Goal: Communication & Community: Answer question/provide support

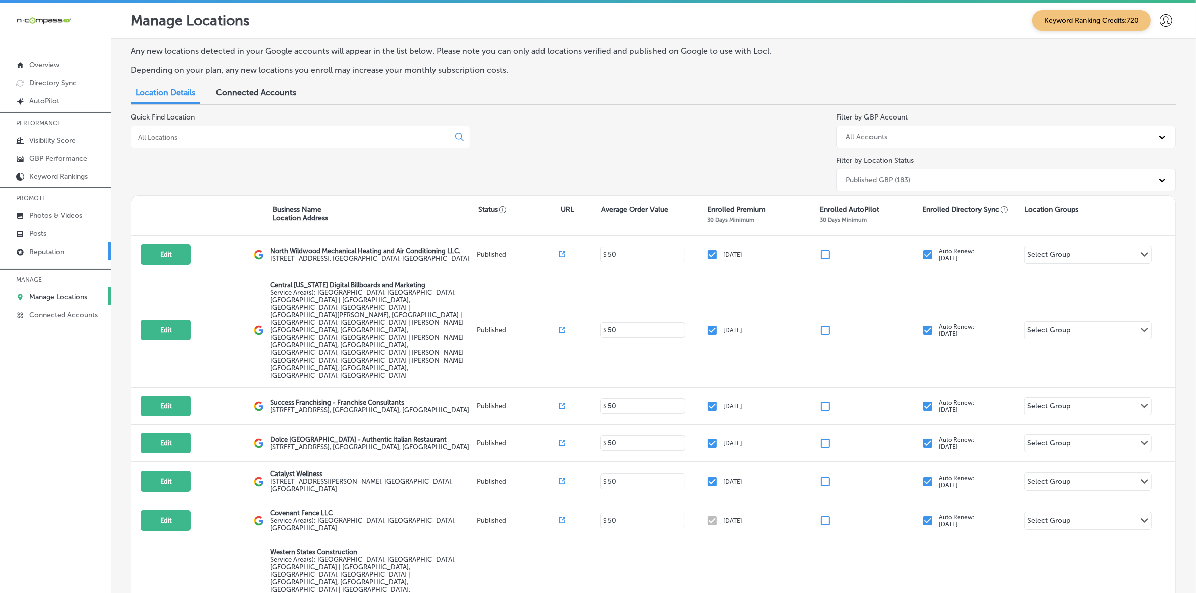
click at [46, 256] on p "Reputation" at bounding box center [46, 252] width 35 height 9
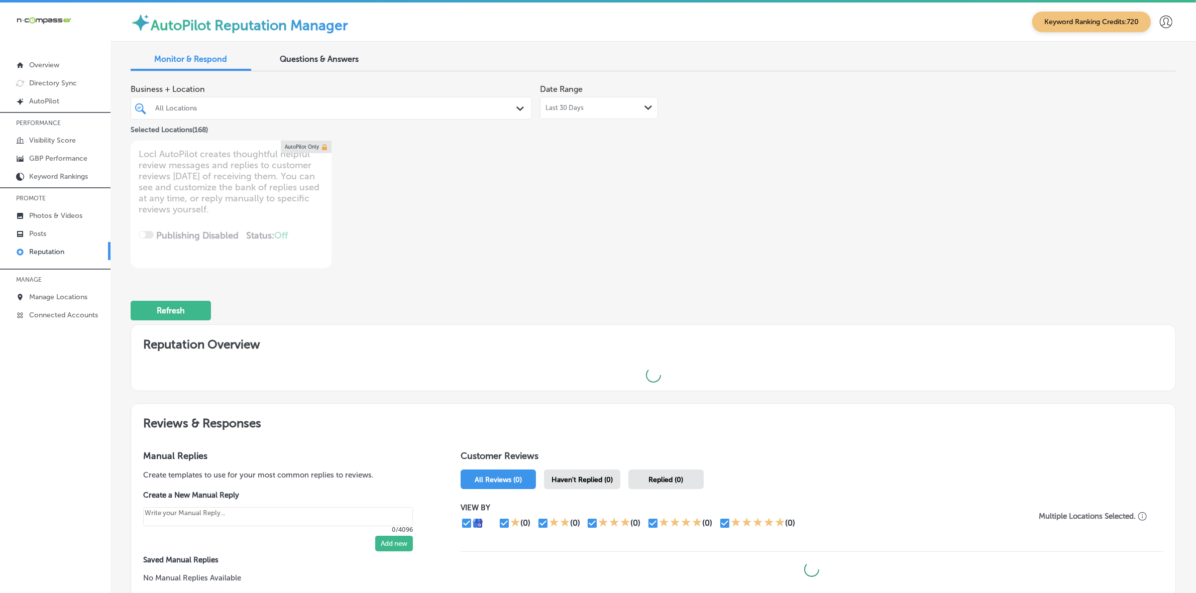
click at [437, 111] on div "All Locations" at bounding box center [336, 108] width 362 height 9
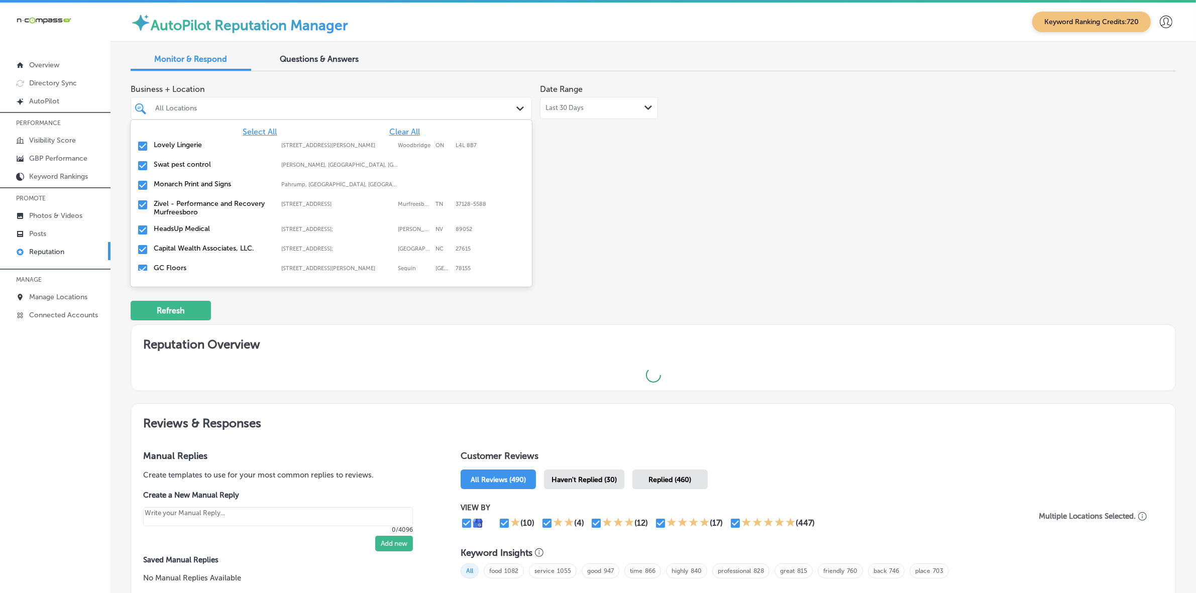
type textarea "x"
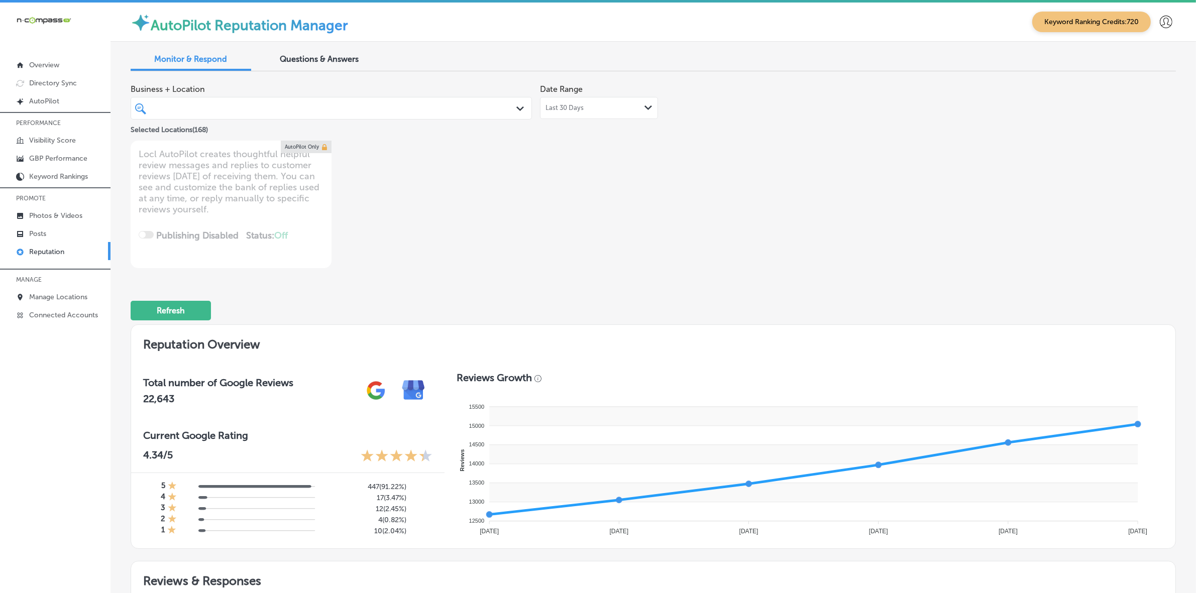
click at [720, 236] on div "Business + Location Path Created with Sketch. Selected Locations ( 168 ) Date R…" at bounding box center [444, 173] width 627 height 189
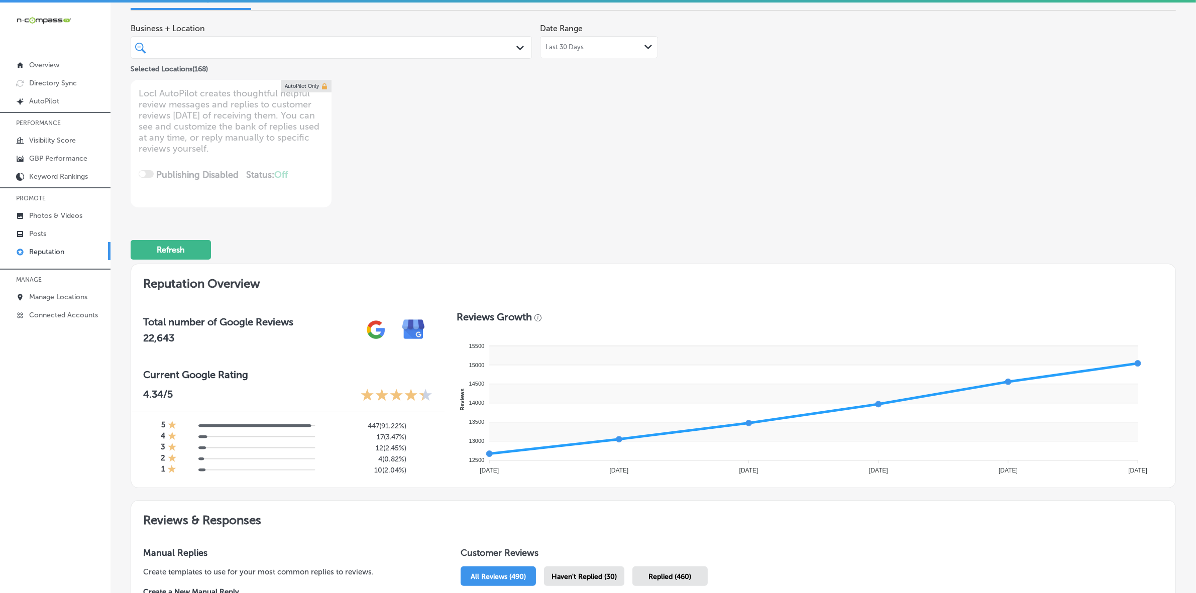
scroll to position [251, 0]
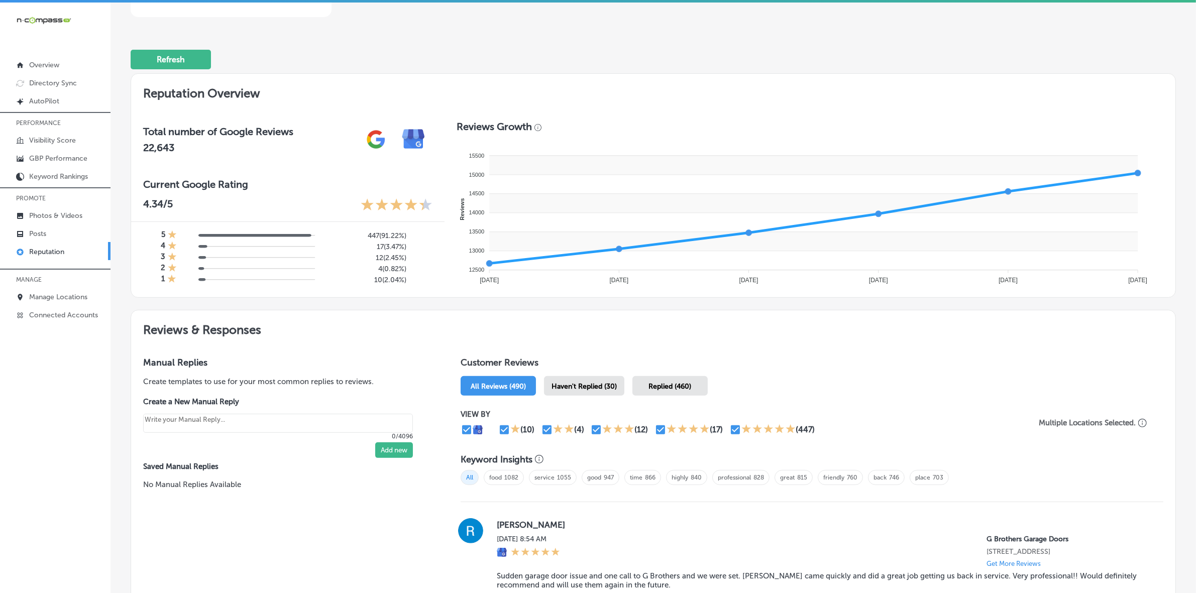
click at [583, 387] on span "Haven't Replied (30)" at bounding box center [583, 386] width 65 height 9
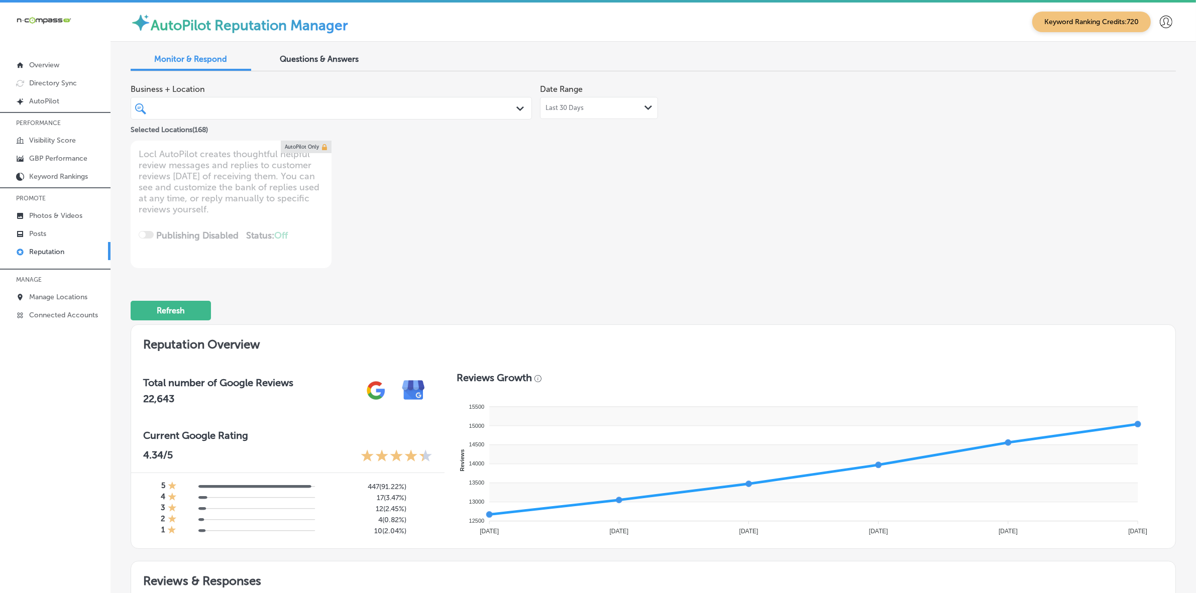
click at [298, 115] on div at bounding box center [331, 108] width 362 height 16
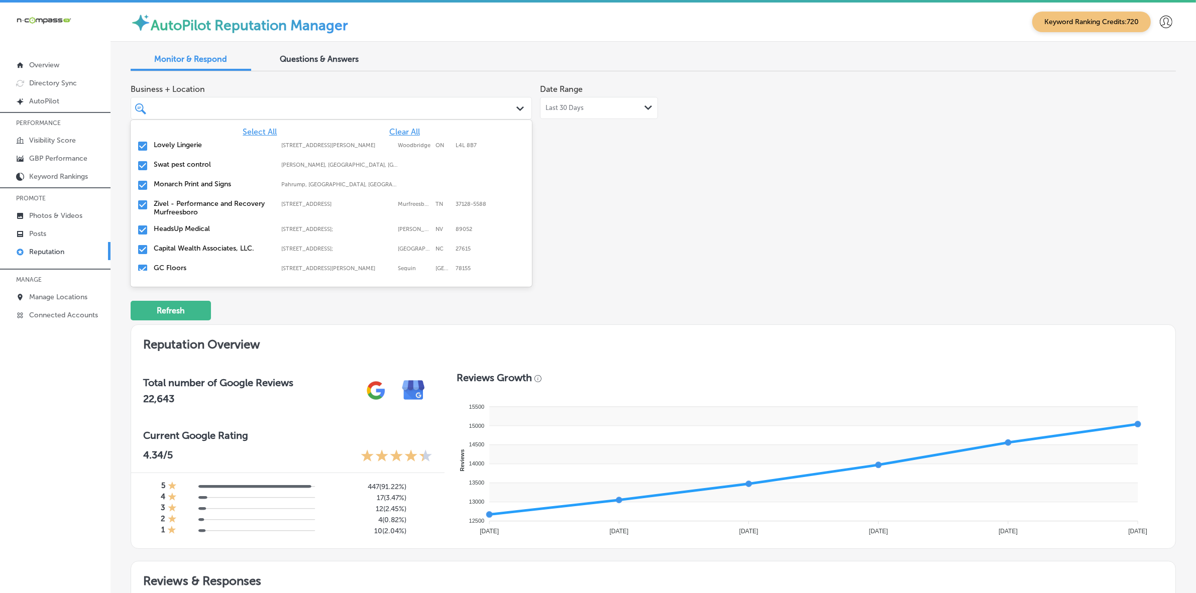
type textarea "x"
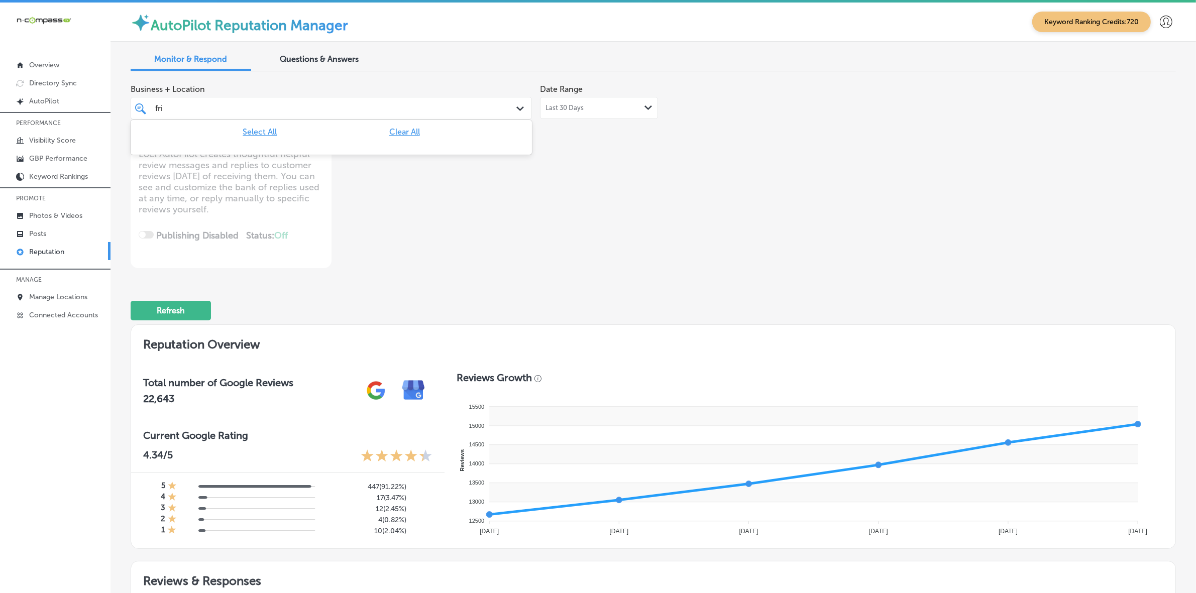
type input "fr"
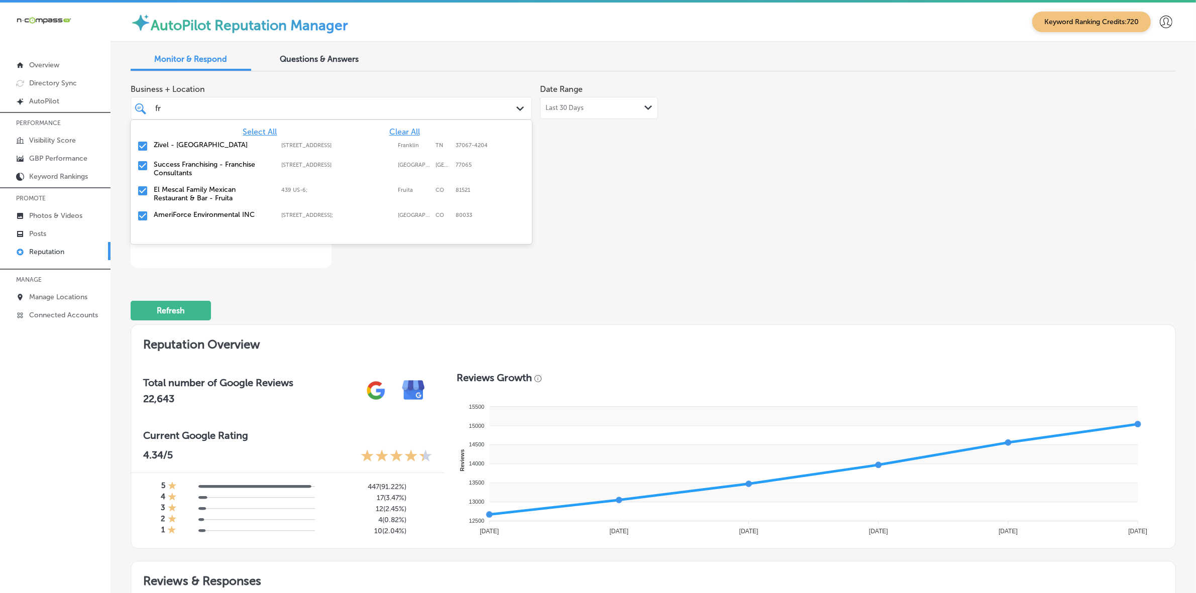
click at [182, 144] on label "Zivel - [GEOGRAPHIC_DATA]" at bounding box center [212, 145] width 117 height 9
click at [182, 144] on label "Success Franchising - Franchise Consultants" at bounding box center [212, 149] width 117 height 17
click at [182, 144] on label "El Mescal Family Mexican Restaurant & Bar - Fruita" at bounding box center [212, 149] width 117 height 17
click at [182, 144] on label "AmeriForce Environmental INC" at bounding box center [212, 145] width 117 height 9
type textarea "x"
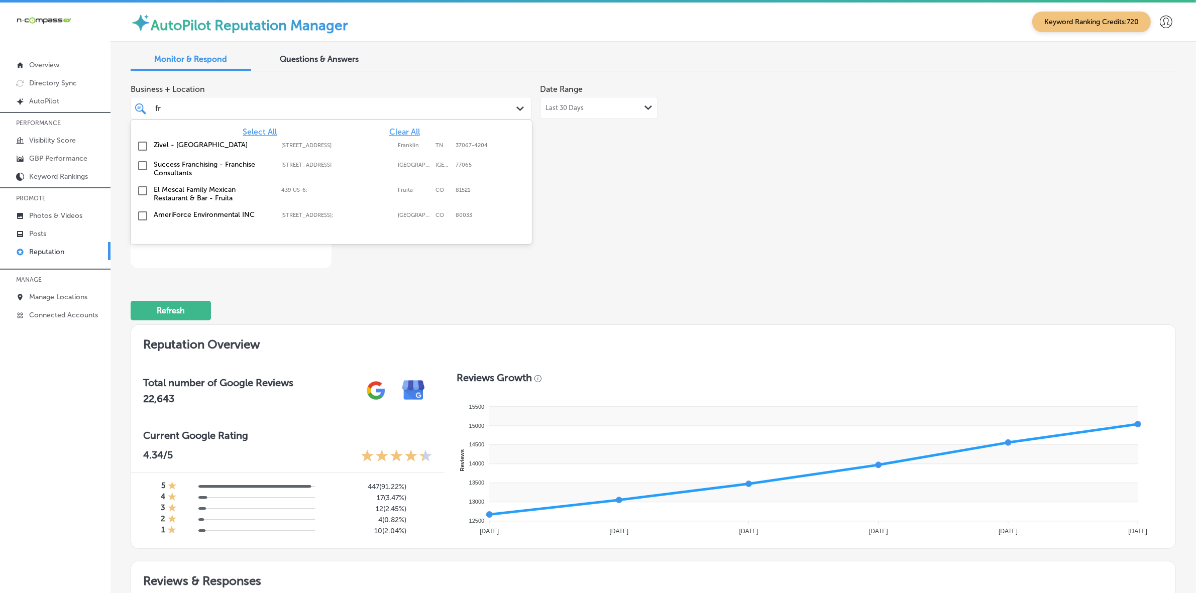
type input "f"
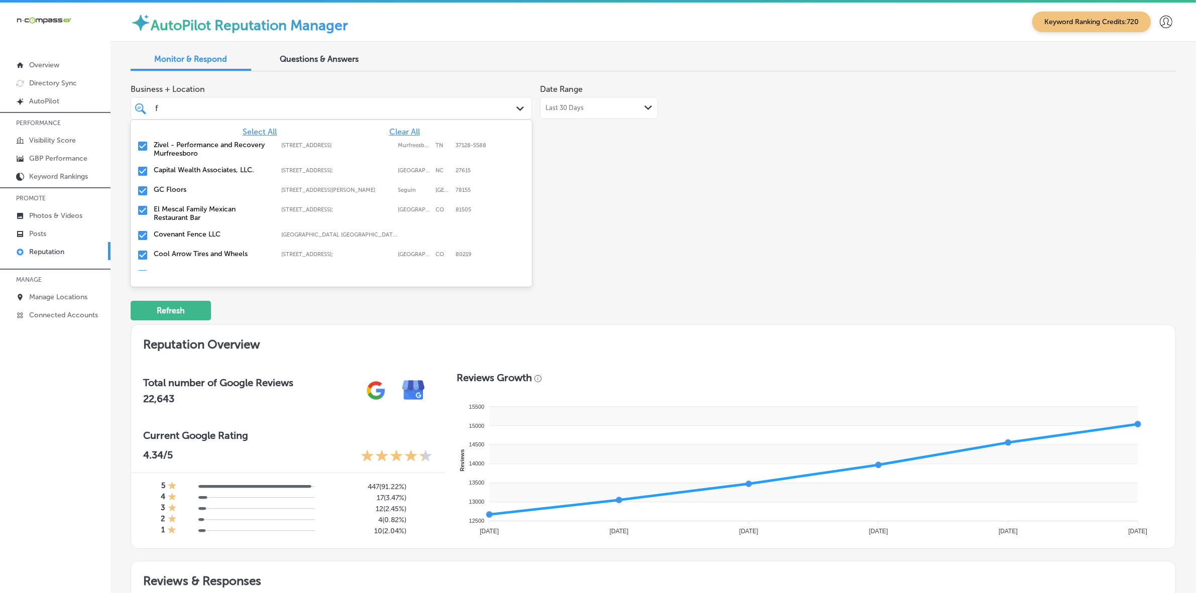
click at [182, 144] on label "Zivel - Performance and Recovery Murfreesboro" at bounding box center [212, 149] width 117 height 17
click at [182, 144] on label "Capital Wealth Associates, LLC." at bounding box center [212, 145] width 117 height 9
click at [182, 144] on label "GC Floors" at bounding box center [212, 145] width 117 height 9
click at [182, 144] on label "El Mescal Family Mexican Restaurant Bar" at bounding box center [212, 149] width 117 height 17
click at [182, 144] on label "Covenant Fence LLC" at bounding box center [212, 145] width 117 height 9
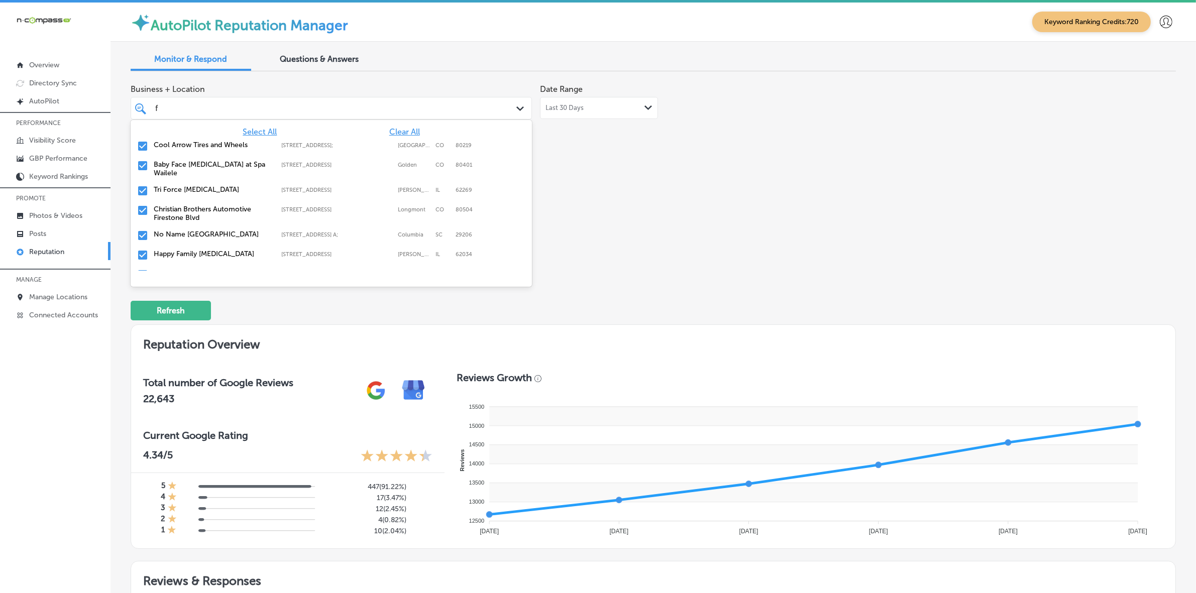
click at [182, 144] on label "Cool Arrow Tires and Wheels" at bounding box center [212, 145] width 117 height 9
click at [180, 167] on label "Tri Force [MEDICAL_DATA]" at bounding box center [212, 170] width 117 height 9
click at [180, 167] on label "Christian Brothers Automotive Firestone Blvd" at bounding box center [212, 174] width 117 height 17
click at [179, 166] on label "No Name [GEOGRAPHIC_DATA]" at bounding box center [212, 170] width 117 height 9
click at [179, 166] on label "Happy Family [MEDICAL_DATA]" at bounding box center [212, 170] width 117 height 9
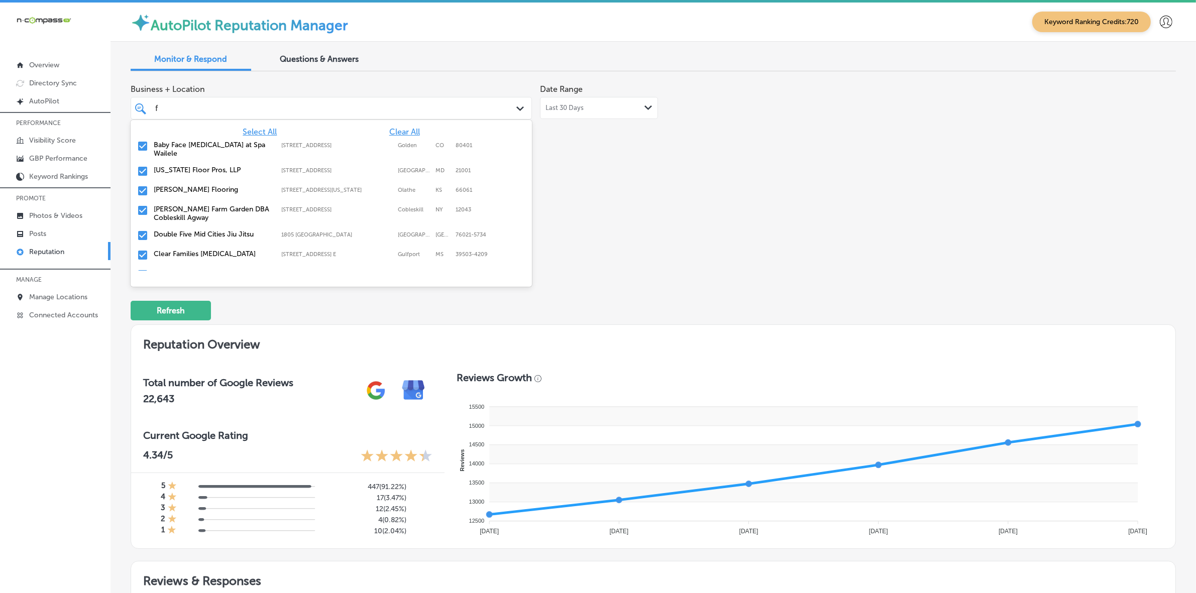
click at [179, 166] on label "[US_STATE] Floor Pros, LLP" at bounding box center [212, 170] width 117 height 9
click at [179, 166] on label "[PERSON_NAME] Flooring" at bounding box center [212, 170] width 117 height 9
click at [179, 166] on label "[PERSON_NAME] Farm Garden DBA Cobleskill Agway" at bounding box center [212, 174] width 117 height 17
click at [179, 166] on label "Double Five Mid Cities Jiu Jitsu" at bounding box center [212, 170] width 117 height 9
click at [179, 166] on label "Clear Families [MEDICAL_DATA]" at bounding box center [212, 170] width 117 height 9
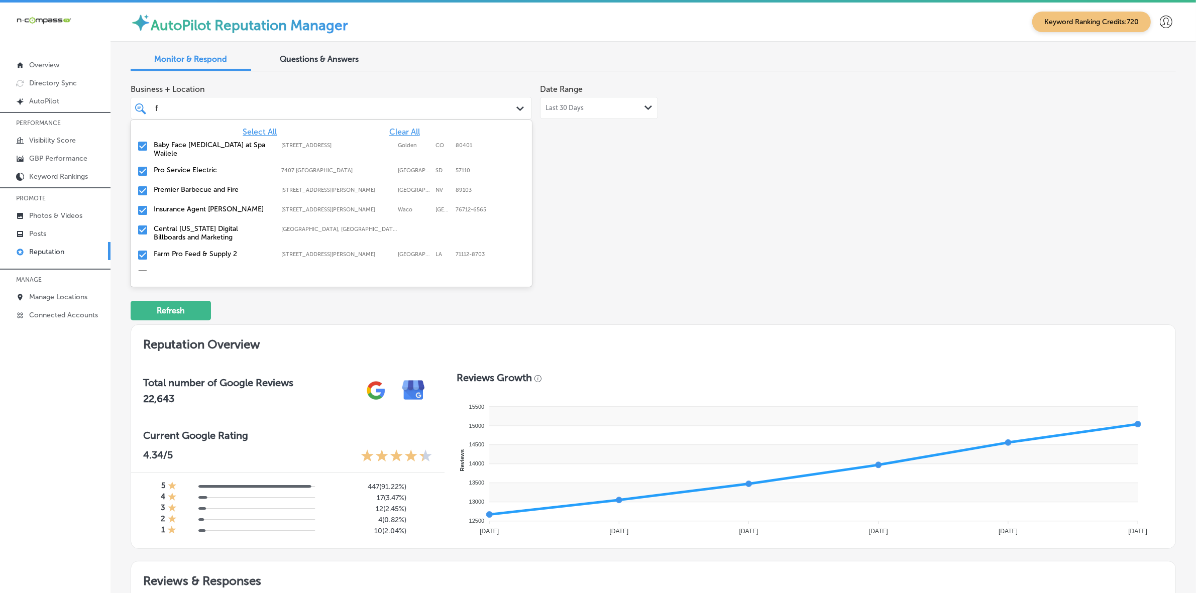
click at [179, 166] on label "Pro Service Electric" at bounding box center [212, 170] width 117 height 9
click at [179, 166] on label "Premier Barbecue and Fire" at bounding box center [212, 170] width 117 height 9
click at [179, 166] on label "Insurance Agent [PERSON_NAME]" at bounding box center [212, 170] width 117 height 9
click at [184, 191] on label "Farm Pro Feed & Supply 2" at bounding box center [212, 195] width 117 height 9
type textarea "x"
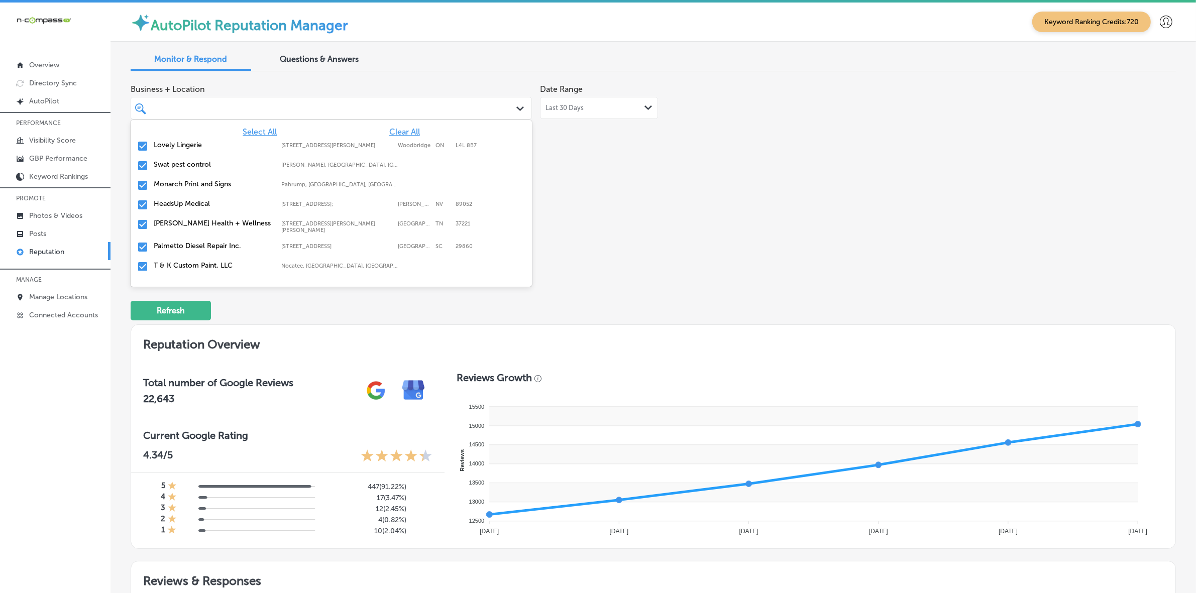
click at [565, 226] on div "Business + Location option [STREET_ADDRESS][PERSON_NAME] option [STREET_ADDRESS…" at bounding box center [444, 173] width 627 height 189
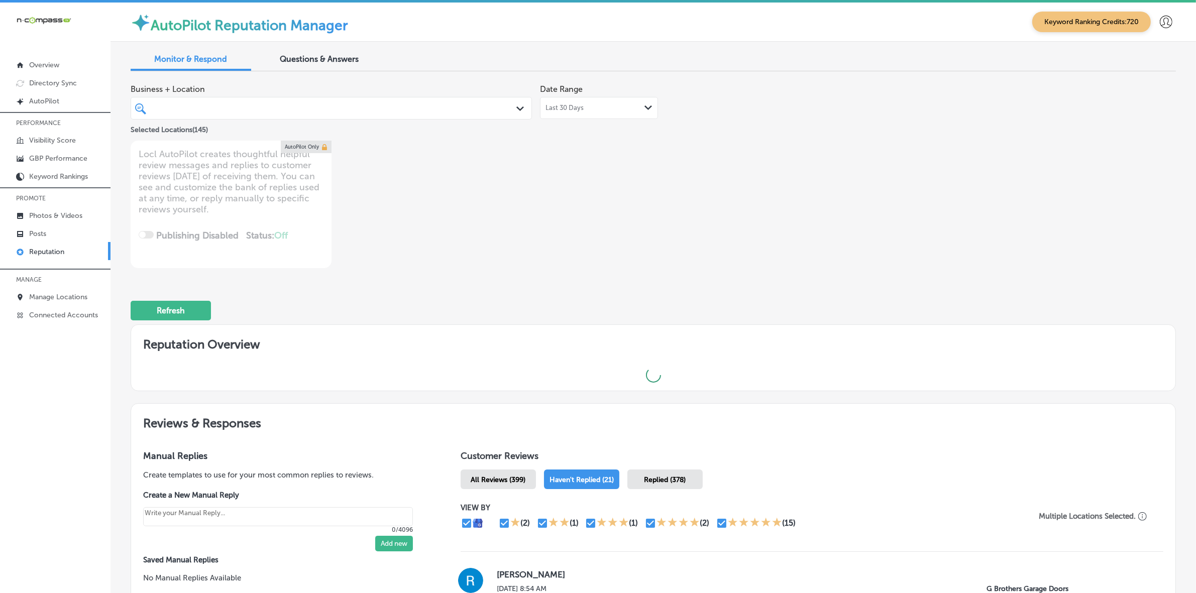
type textarea "x"
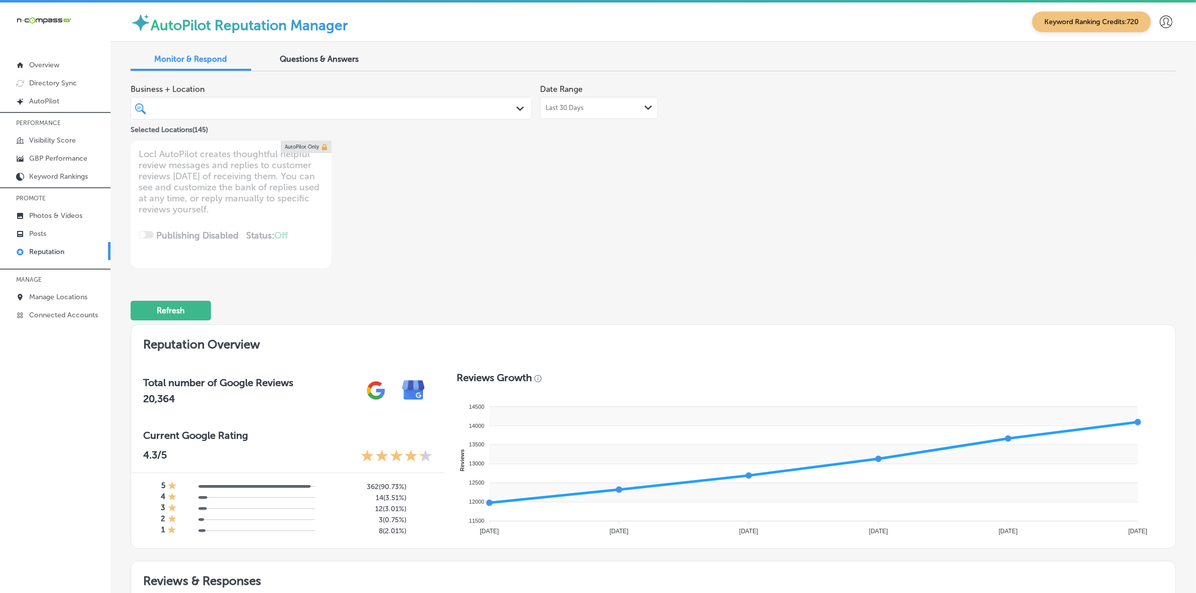
click at [412, 107] on div at bounding box center [313, 108] width 319 height 14
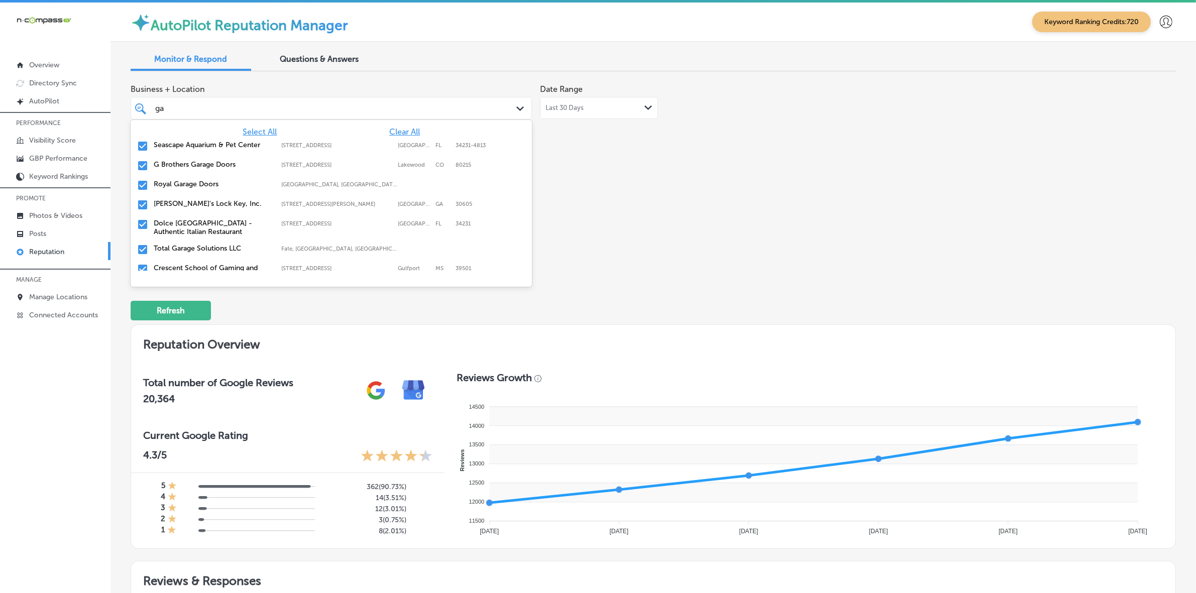
type input "gar"
click at [314, 145] on label "[STREET_ADDRESS]" at bounding box center [336, 145] width 111 height 7
click at [314, 145] on label "[GEOGRAPHIC_DATA], [GEOGRAPHIC_DATA], [GEOGRAPHIC_DATA] | [GEOGRAPHIC_DATA], [G…" at bounding box center [339, 145] width 117 height 7
click at [314, 144] on label "Fate, [GEOGRAPHIC_DATA], [GEOGRAPHIC_DATA] | [GEOGRAPHIC_DATA], [GEOGRAPHIC_DAT…" at bounding box center [339, 145] width 117 height 7
click at [314, 144] on label "[STREET_ADDRESS]" at bounding box center [336, 145] width 111 height 7
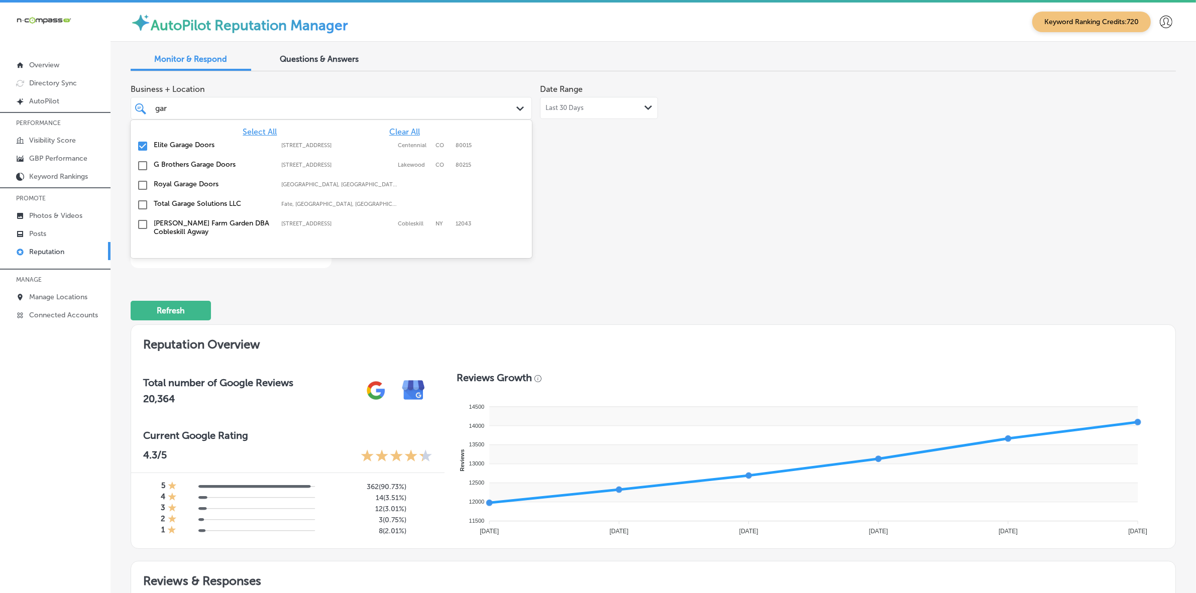
type textarea "x"
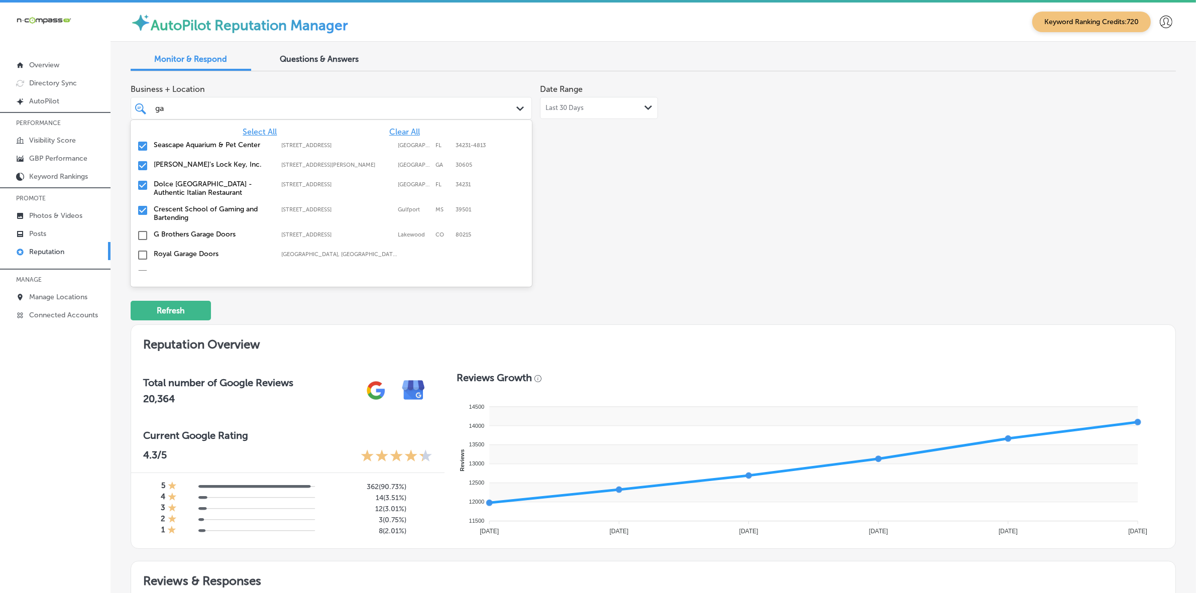
type input "g"
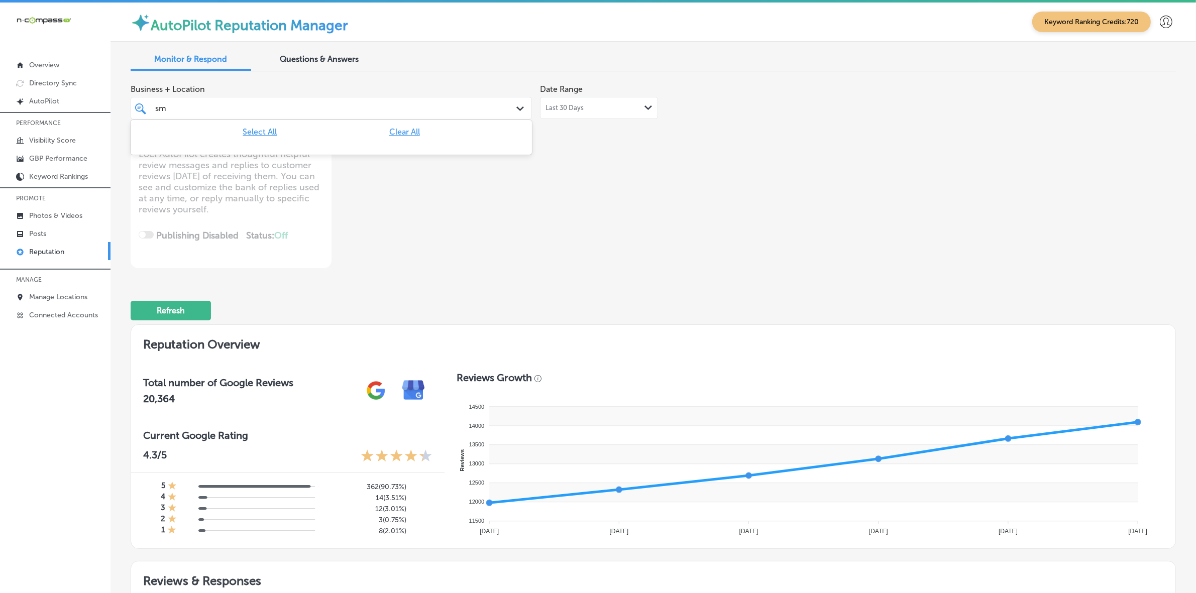
type input "s"
type input "tr"
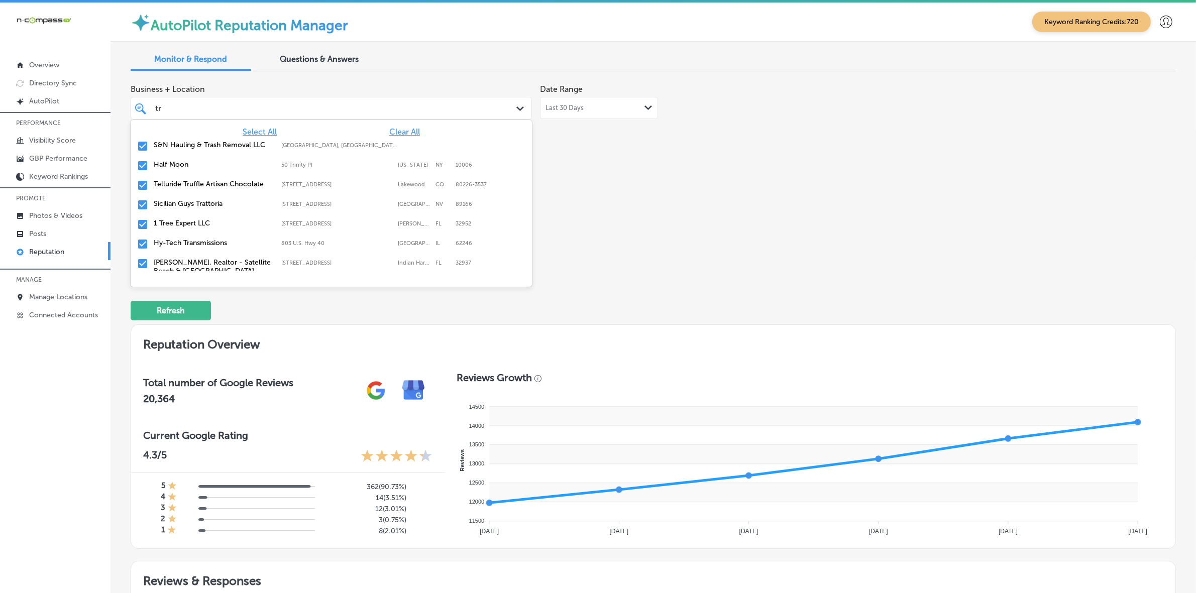
click at [312, 147] on label "[GEOGRAPHIC_DATA], [GEOGRAPHIC_DATA], [GEOGRAPHIC_DATA] | [GEOGRAPHIC_DATA], [G…" at bounding box center [339, 145] width 117 height 7
click at [288, 182] on label "[STREET_ADDRESS]" at bounding box center [336, 184] width 111 height 7
click at [282, 199] on div "Hy-Tech Transmissions [STREET_ADDRESS] [STREET_ADDRESS]" at bounding box center [300, 203] width 293 height 9
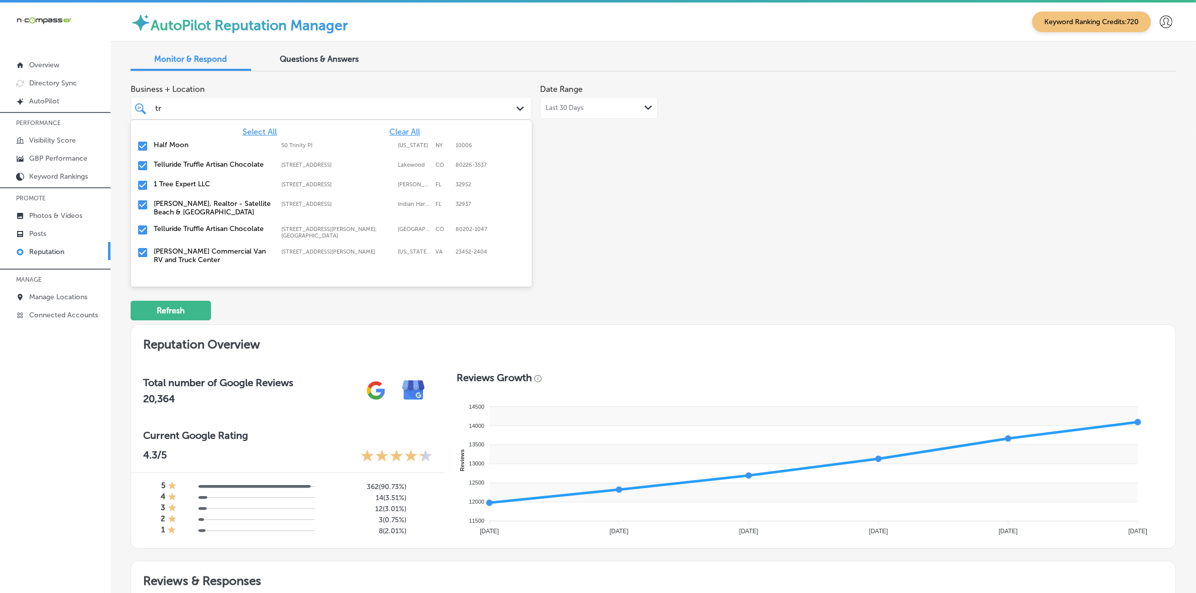
click at [276, 253] on div "[PERSON_NAME] Commercial Van RV and [GEOGRAPHIC_DATA] [STREET_ADDRESS][PERSON_N…" at bounding box center [300, 255] width 293 height 17
type textarea "x"
type input "tr"
click at [749, 239] on div "Business + Location option [STREET_ADDRESS][PERSON_NAME]. option [STREET_ADDRES…" at bounding box center [444, 173] width 627 height 189
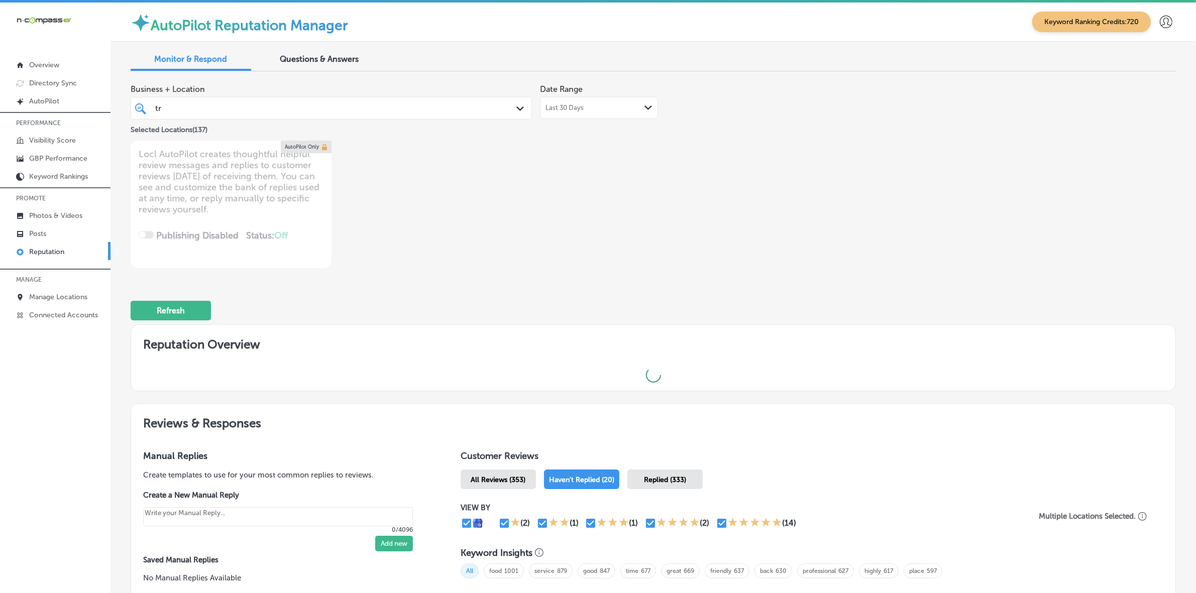
type textarea "x"
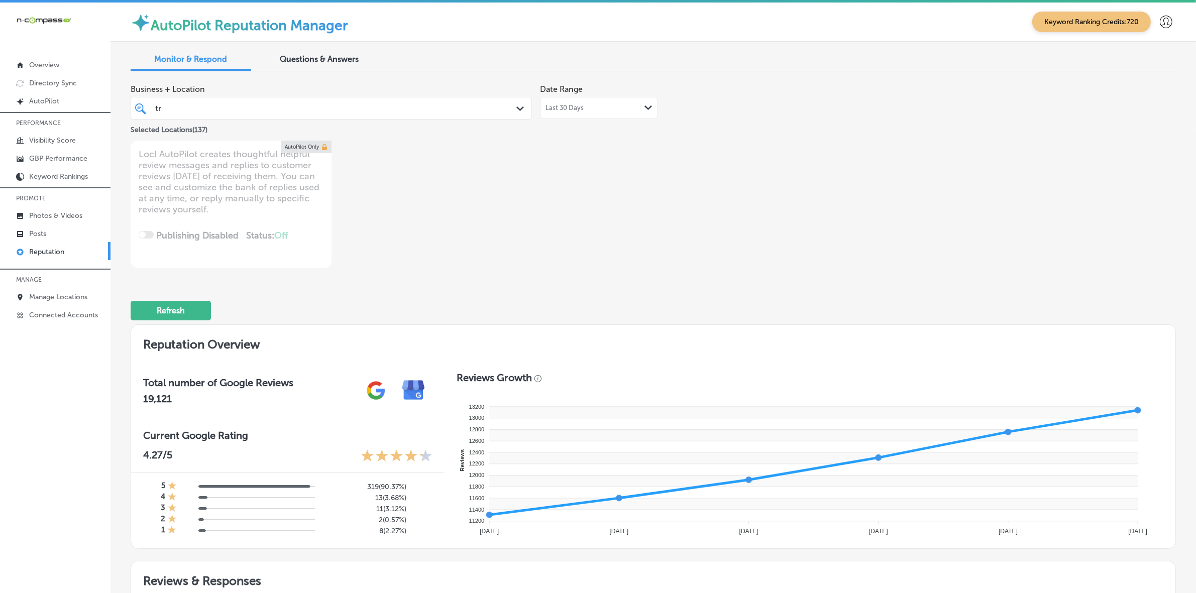
click at [340, 101] on div "tr tr" at bounding box center [313, 108] width 319 height 14
type input "t"
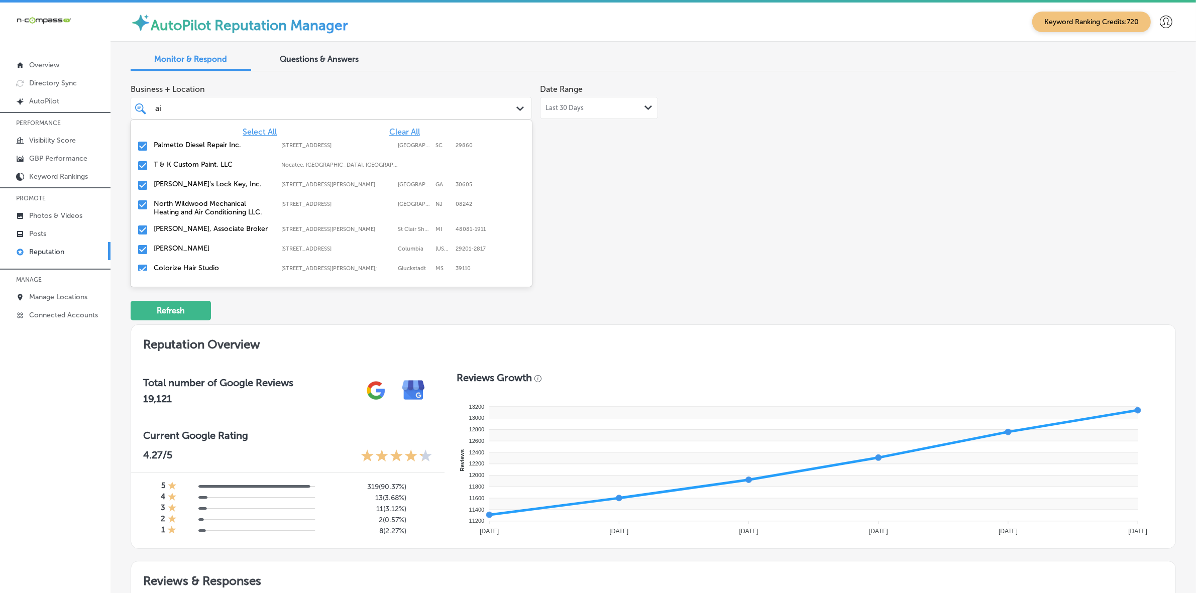
type input "air"
click at [198, 167] on label "North Wildwood Mechanical Heating and Air Conditioning LLC." at bounding box center [212, 168] width 117 height 17
click at [198, 167] on label "[PERSON_NAME], Associate Broker" at bounding box center [212, 164] width 117 height 9
click at [198, 167] on label "Colorize Hair Studio" at bounding box center [212, 164] width 117 height 9
click at [178, 205] on label "Tropic Air Conditioning" at bounding box center [212, 203] width 117 height 9
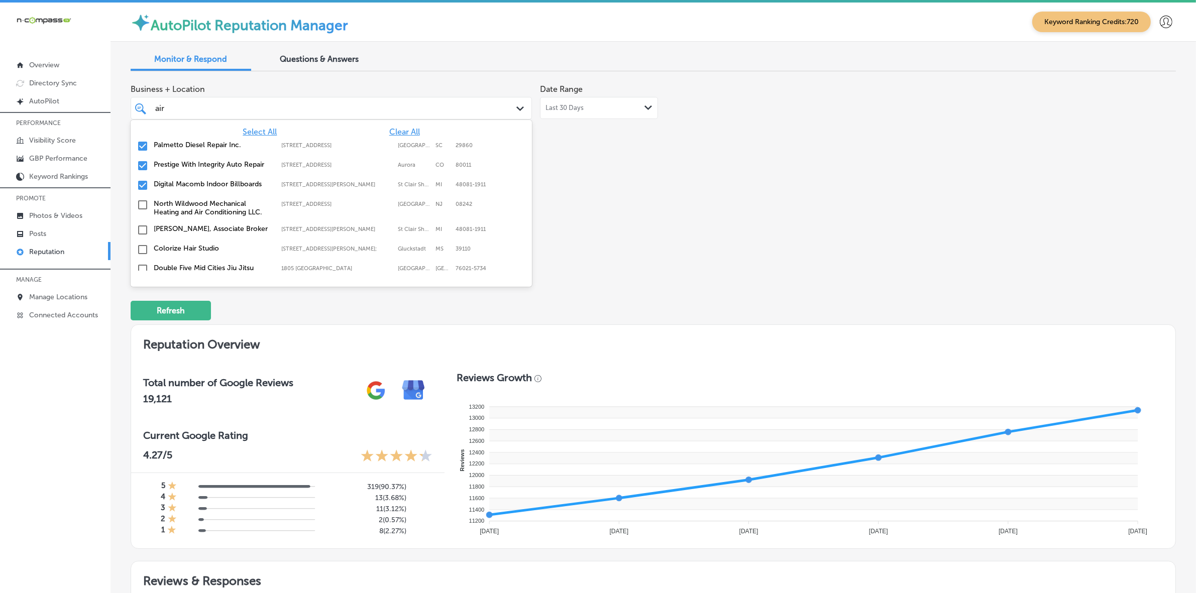
click at [194, 164] on label "Prestige With Integrity Auto Repair" at bounding box center [212, 164] width 117 height 9
click at [194, 164] on label "Digital Macomb Indoor Billboards" at bounding box center [212, 164] width 117 height 9
type textarea "x"
type input "air"
click at [662, 186] on div "Business + Location option [STREET_ADDRESS][PERSON_NAME]. option [STREET_ADDRES…" at bounding box center [444, 173] width 627 height 189
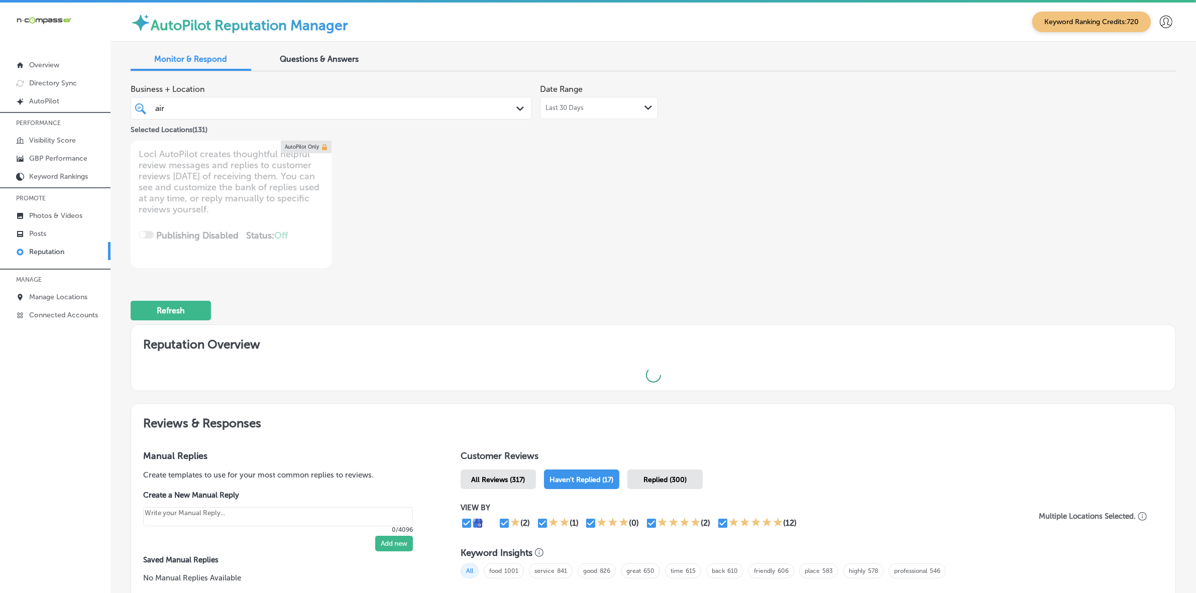
type textarea "x"
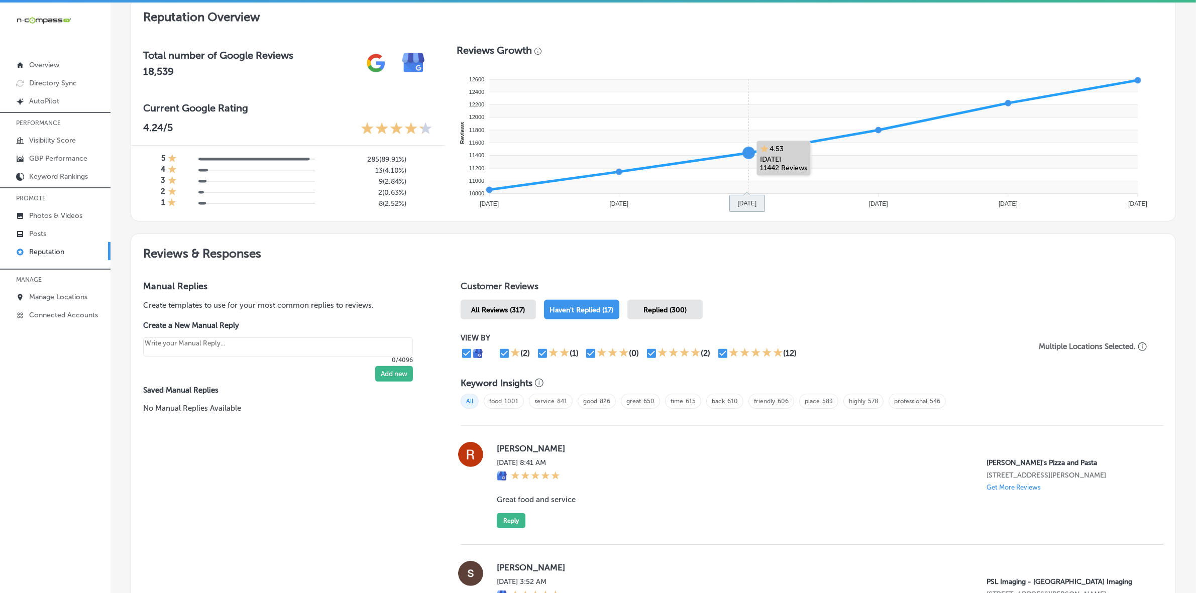
scroll to position [63, 0]
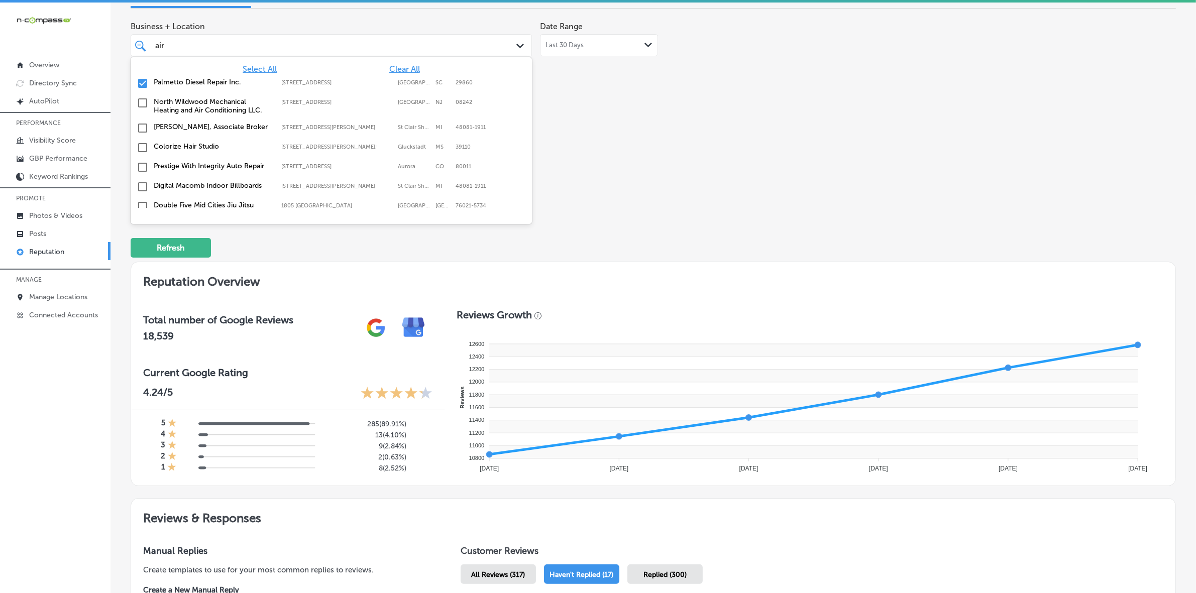
click at [438, 44] on div "air air" at bounding box center [313, 46] width 319 height 14
type input "a"
type input "ult"
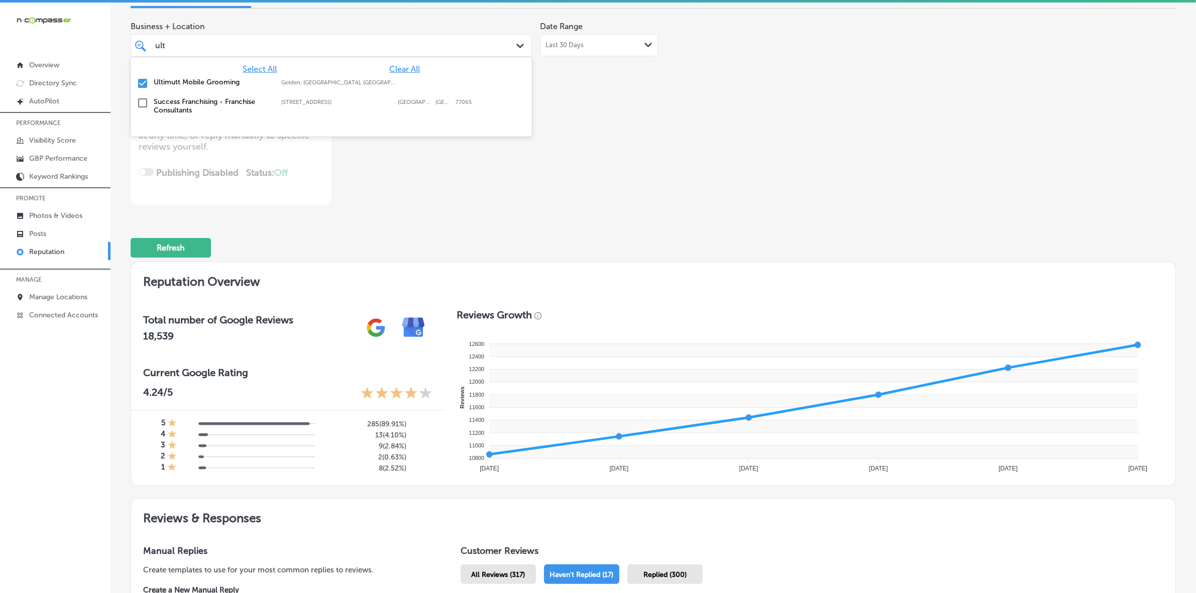
click at [373, 83] on label "Golden, [GEOGRAPHIC_DATA], [GEOGRAPHIC_DATA] | [GEOGRAPHIC_DATA], [GEOGRAPHIC_D…" at bounding box center [339, 82] width 117 height 7
type textarea "x"
type input "ult"
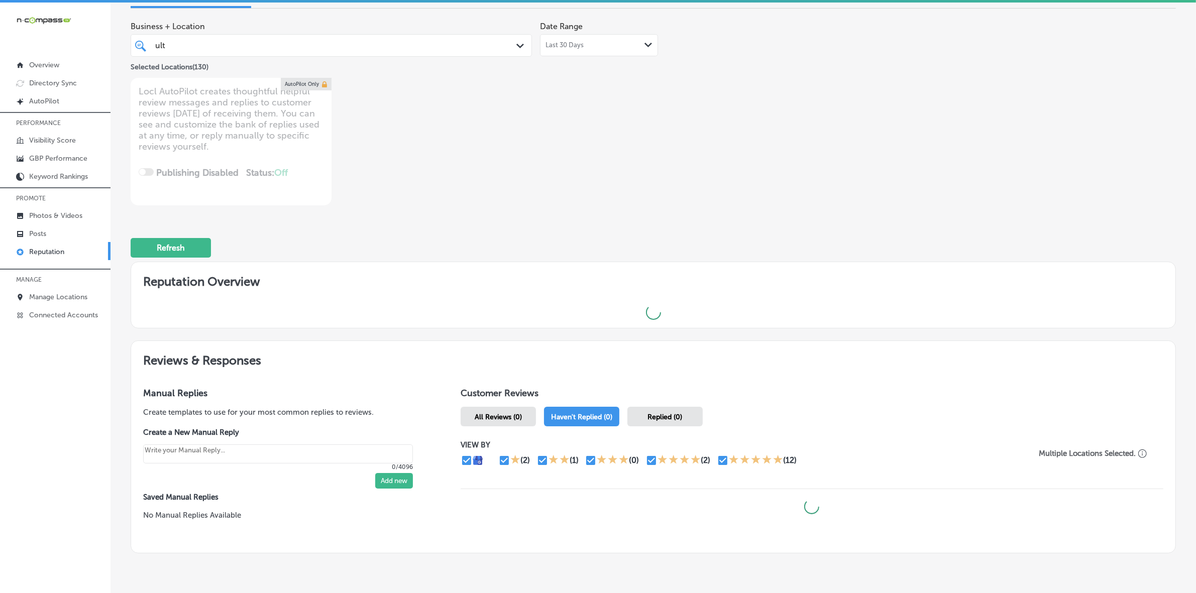
click at [674, 154] on div "Business + Location ult ult Path Created with Sketch. Selected Locations ( 130 …" at bounding box center [444, 111] width 627 height 189
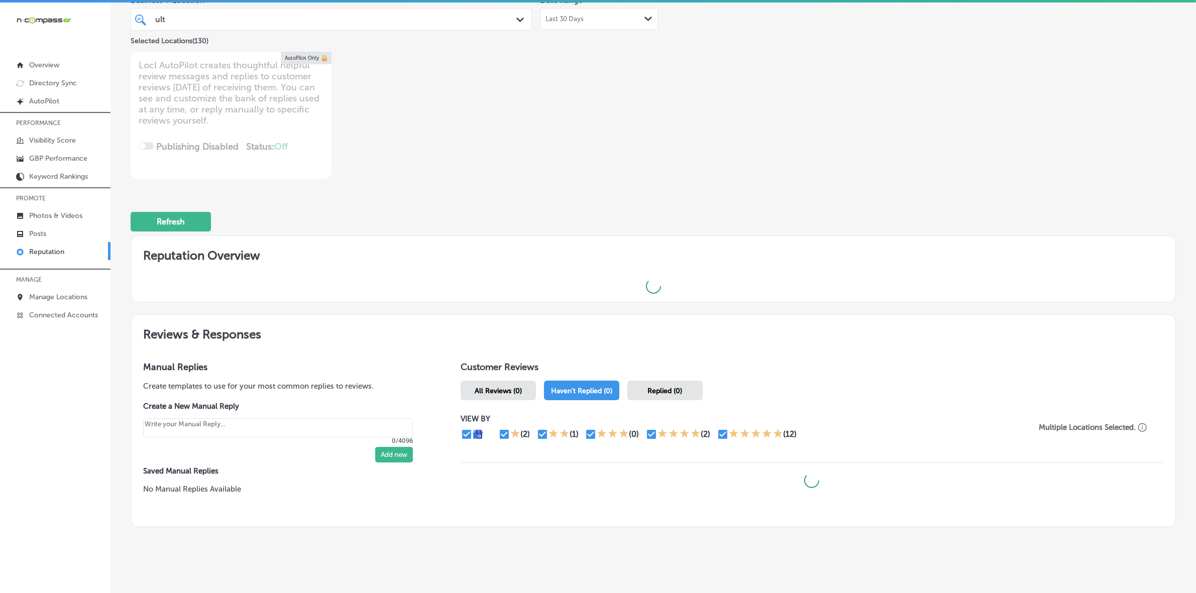
scroll to position [103, 0]
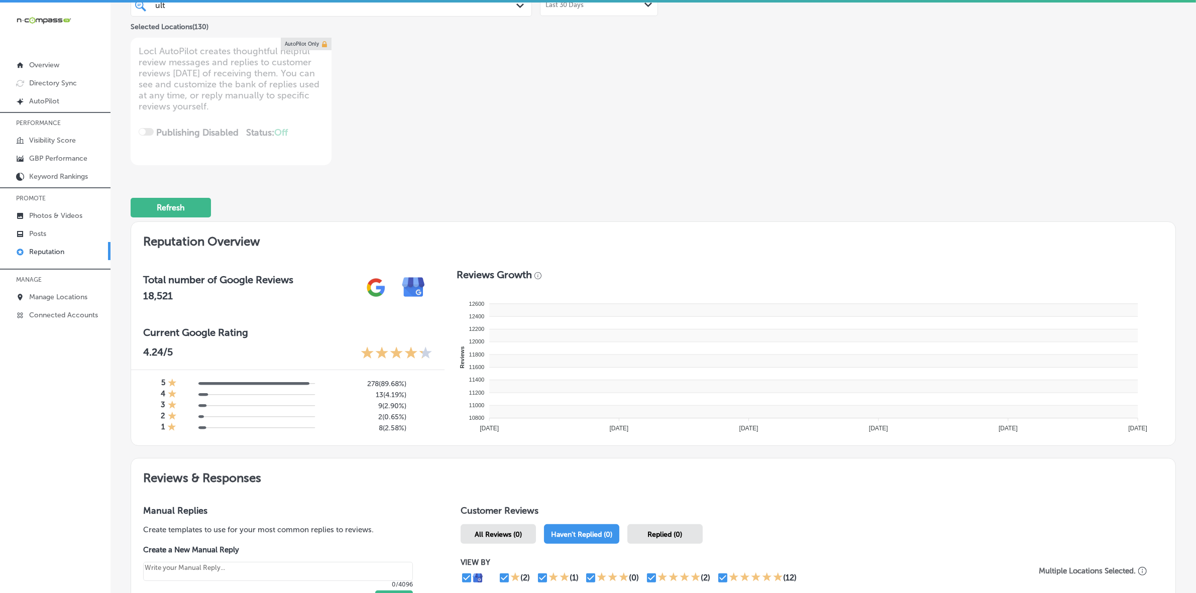
type textarea "x"
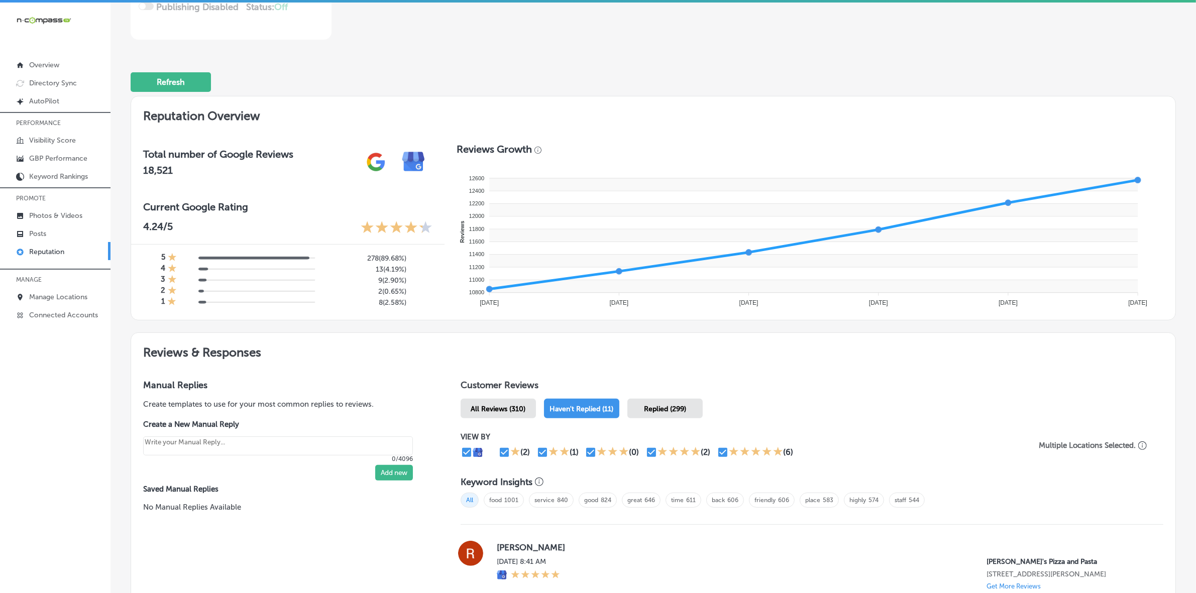
scroll to position [0, 0]
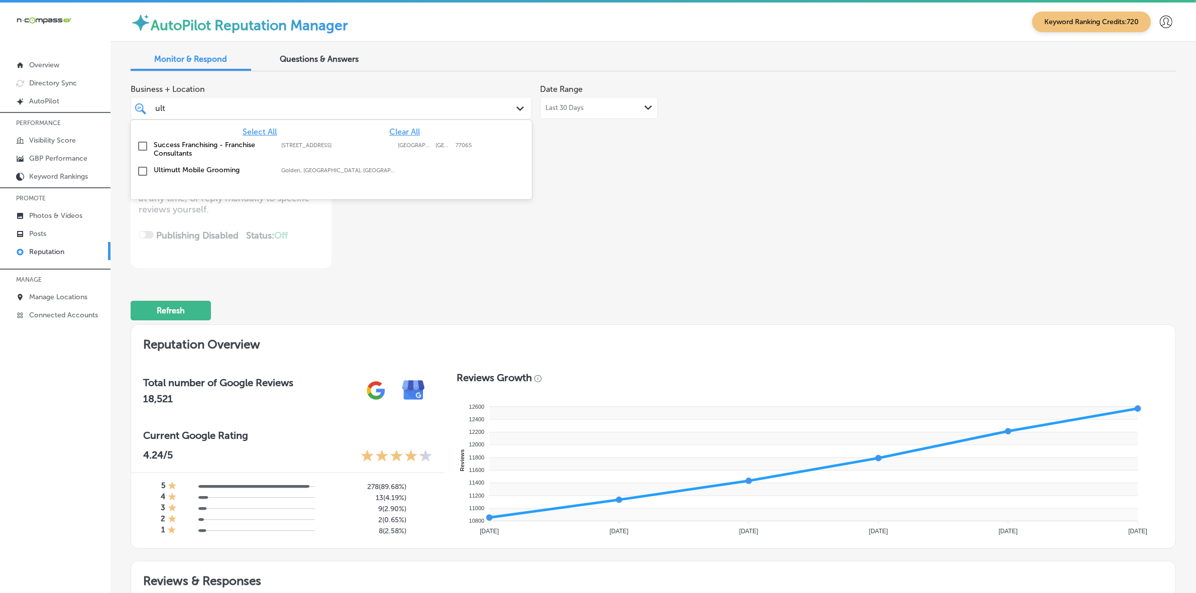
click at [349, 106] on div "ult ult" at bounding box center [313, 108] width 319 height 14
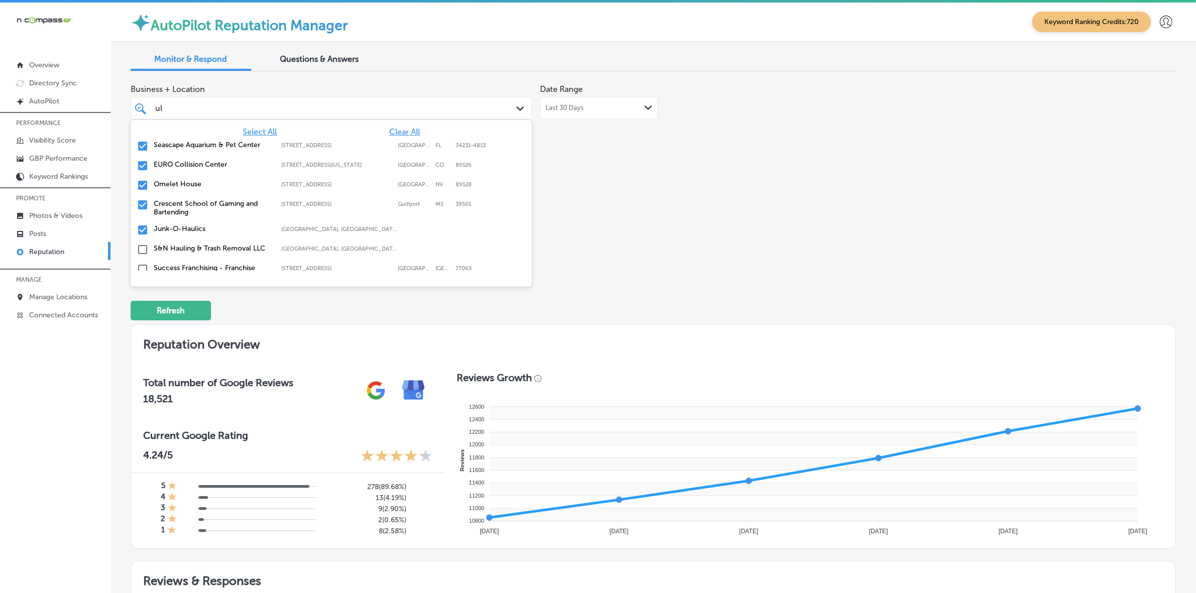
type input "u"
type input "oma"
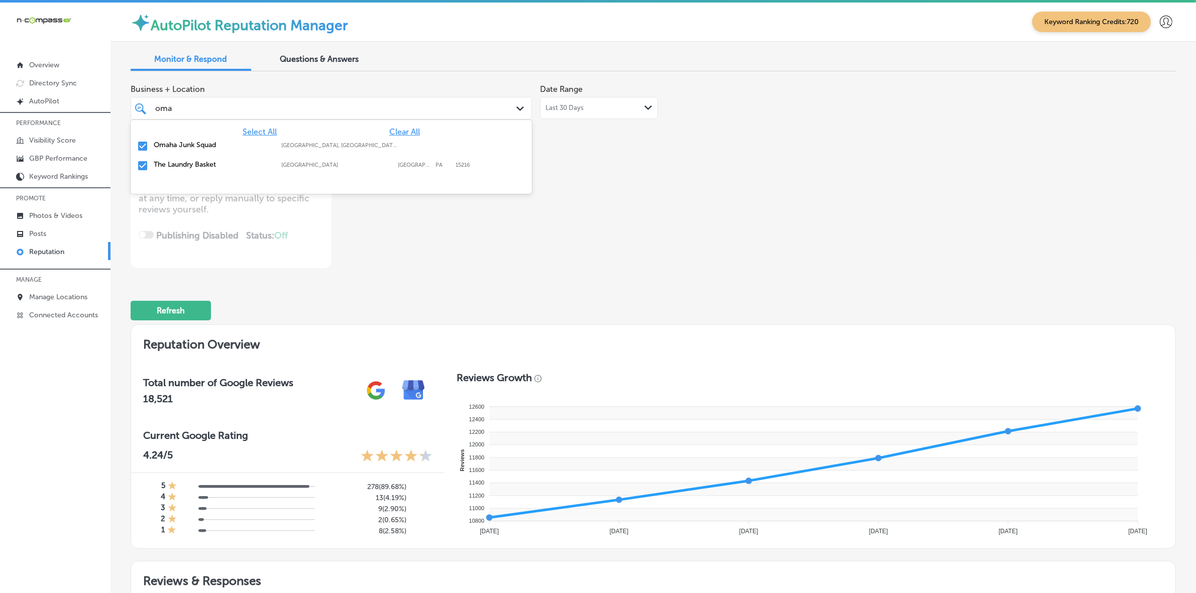
click at [338, 144] on label "[GEOGRAPHIC_DATA], [GEOGRAPHIC_DATA], [GEOGRAPHIC_DATA] | Wahoo, [GEOGRAPHIC_DA…" at bounding box center [339, 145] width 117 height 7
type textarea "x"
type input "oma"
click at [746, 194] on div "Business + Location option [STREET_ADDRESS]. 3 results available for search ter…" at bounding box center [444, 173] width 627 height 189
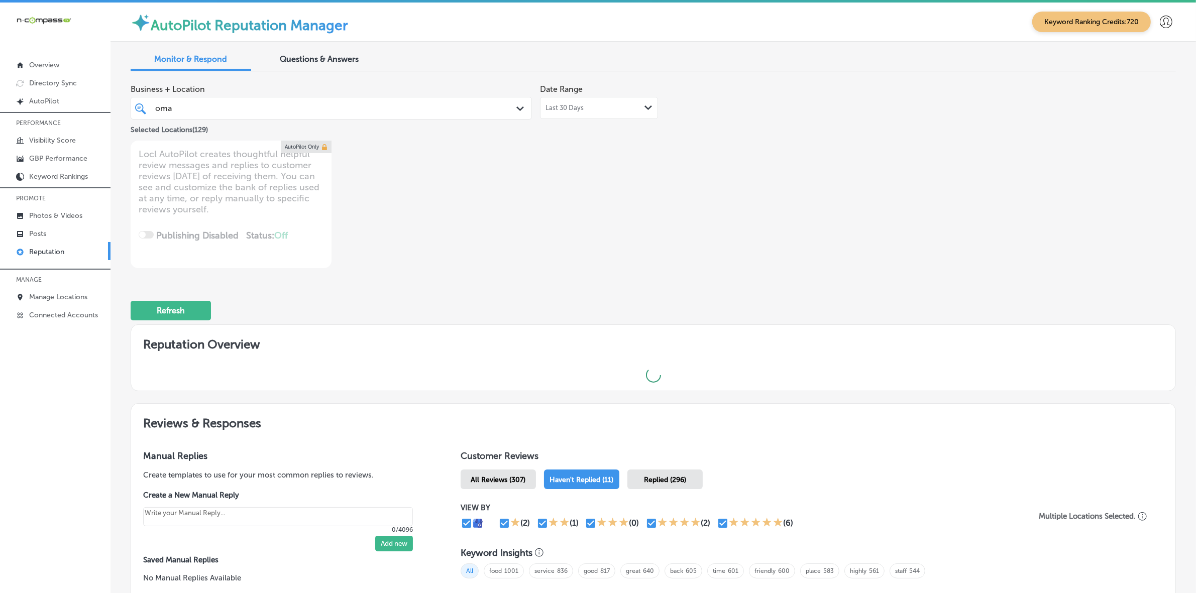
type textarea "x"
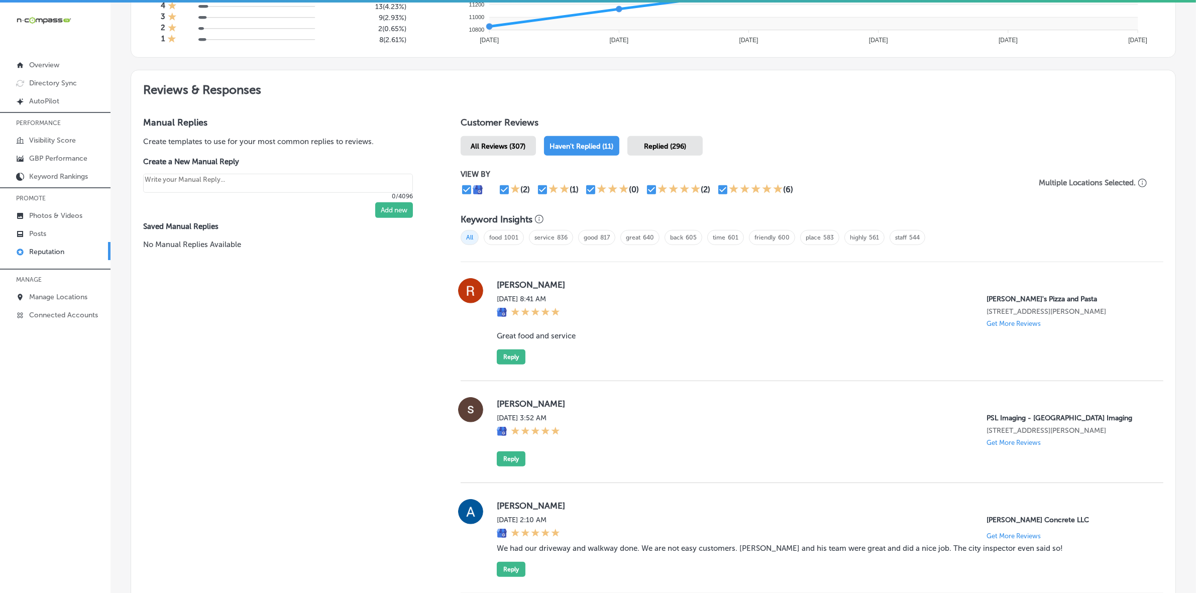
scroll to position [502, 0]
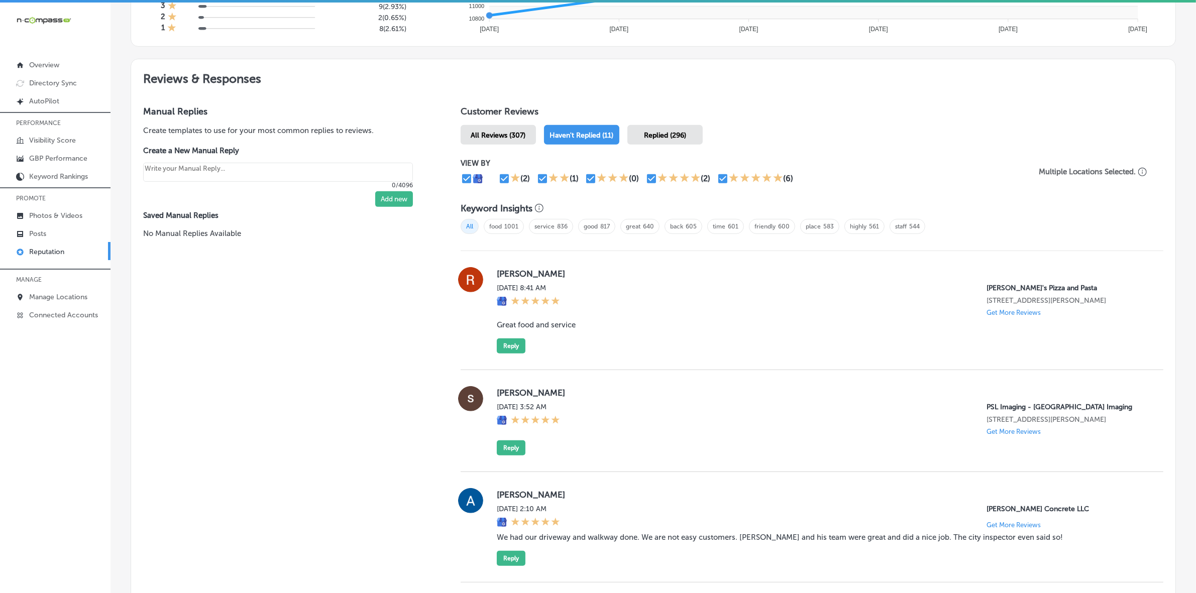
click at [503, 274] on label "[PERSON_NAME]" at bounding box center [822, 274] width 650 height 10
copy label "[PERSON_NAME]"
click at [522, 329] on blockquote "Great food and service" at bounding box center [822, 324] width 650 height 9
click at [522, 328] on blockquote "Great food and service" at bounding box center [822, 324] width 650 height 9
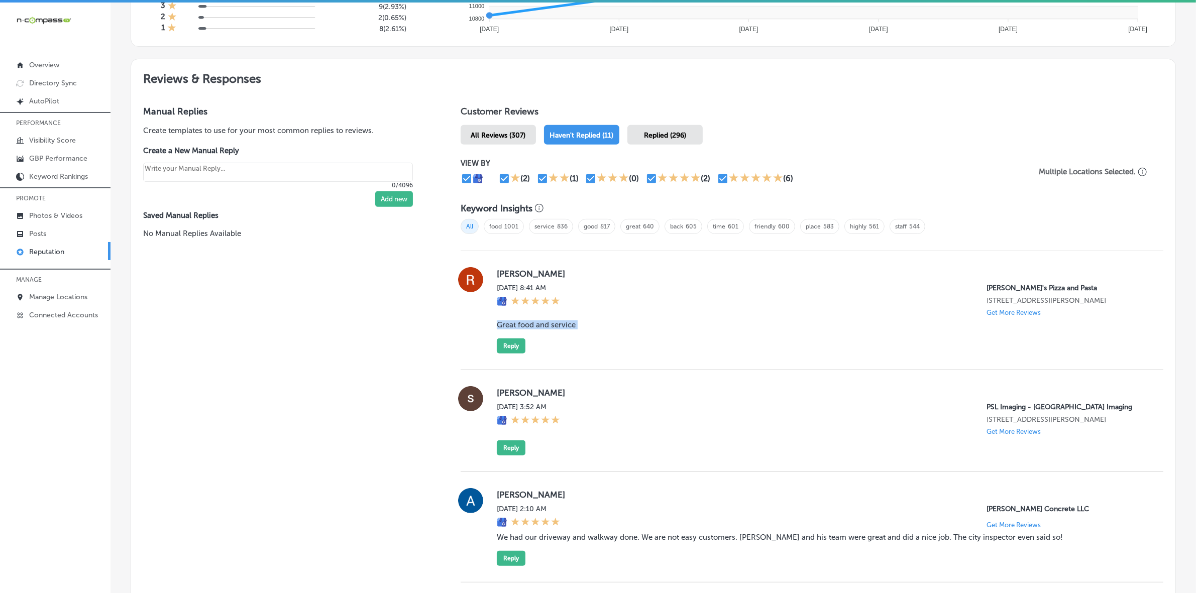
click at [522, 328] on blockquote "Great food and service" at bounding box center [822, 324] width 650 height 9
copy blockquote "Great food and service"
click at [501, 350] on button "Reply" at bounding box center [511, 345] width 29 height 15
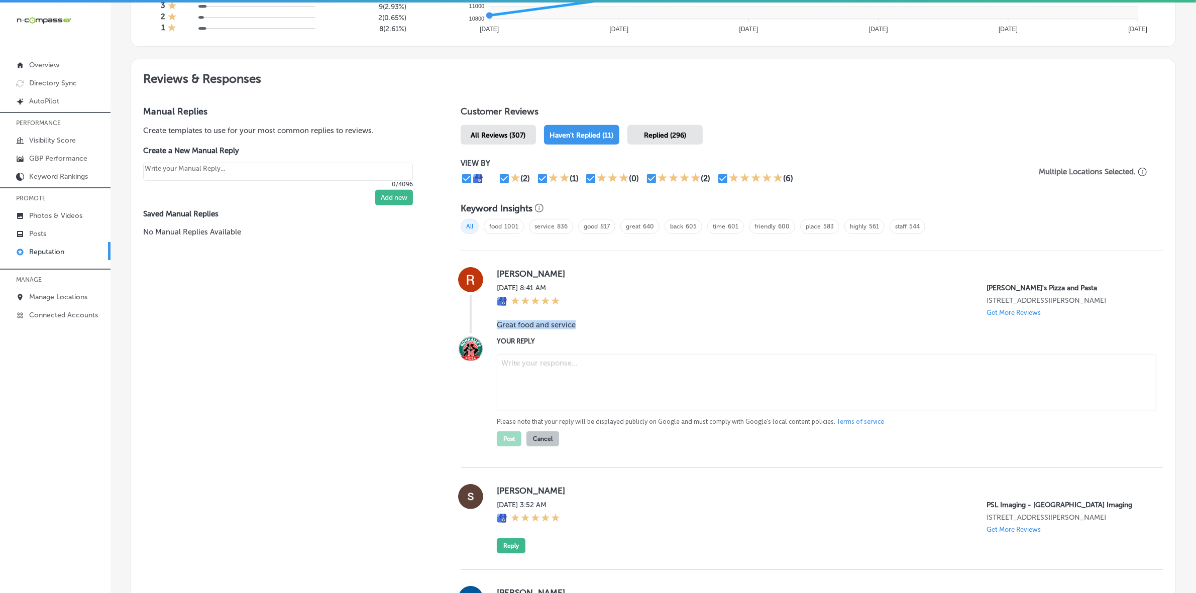
click at [538, 363] on textarea at bounding box center [826, 382] width 659 height 57
paste textarea "Thank you, [PERSON_NAME], for the kind words! We're thrilled to hear that you e…"
type textarea "Thank you, [PERSON_NAME], for the kind words! We're thrilled to hear that you e…"
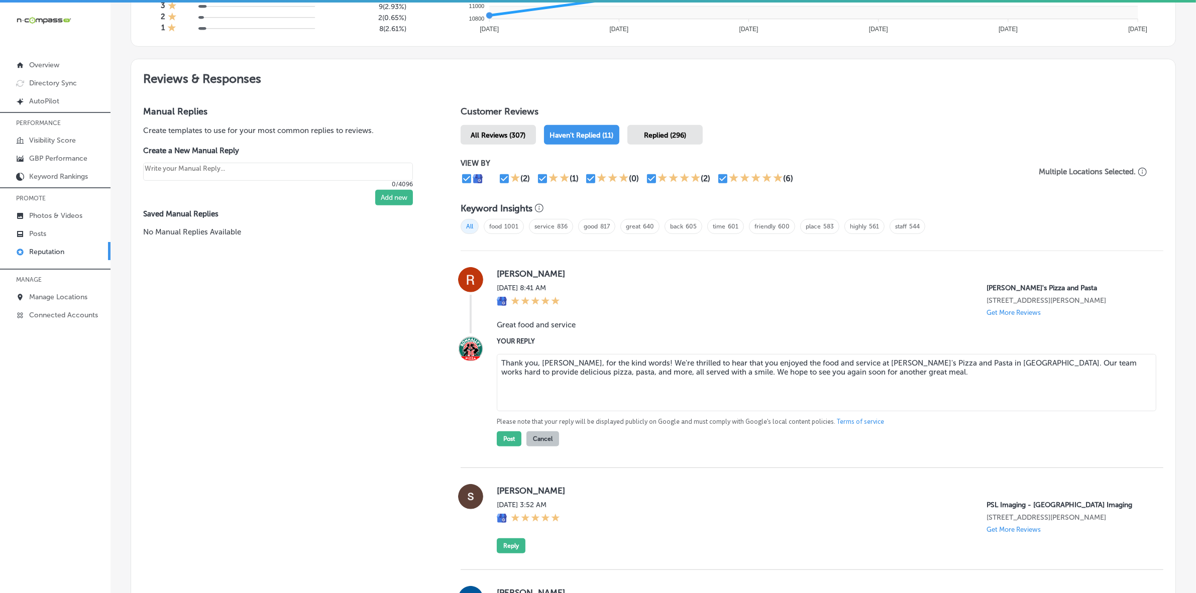
type textarea "x"
type textarea "Thank you, [PERSON_NAME], for the kind words! We're thrilled to hear that you e…"
click at [505, 443] on button "Post" at bounding box center [509, 438] width 25 height 15
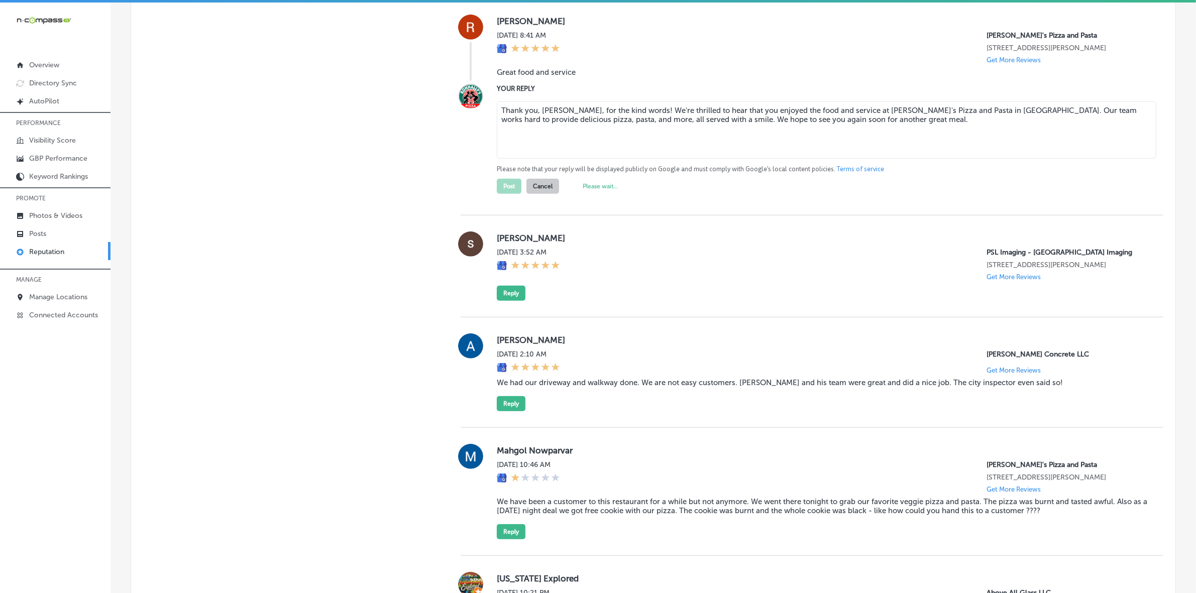
scroll to position [816, 0]
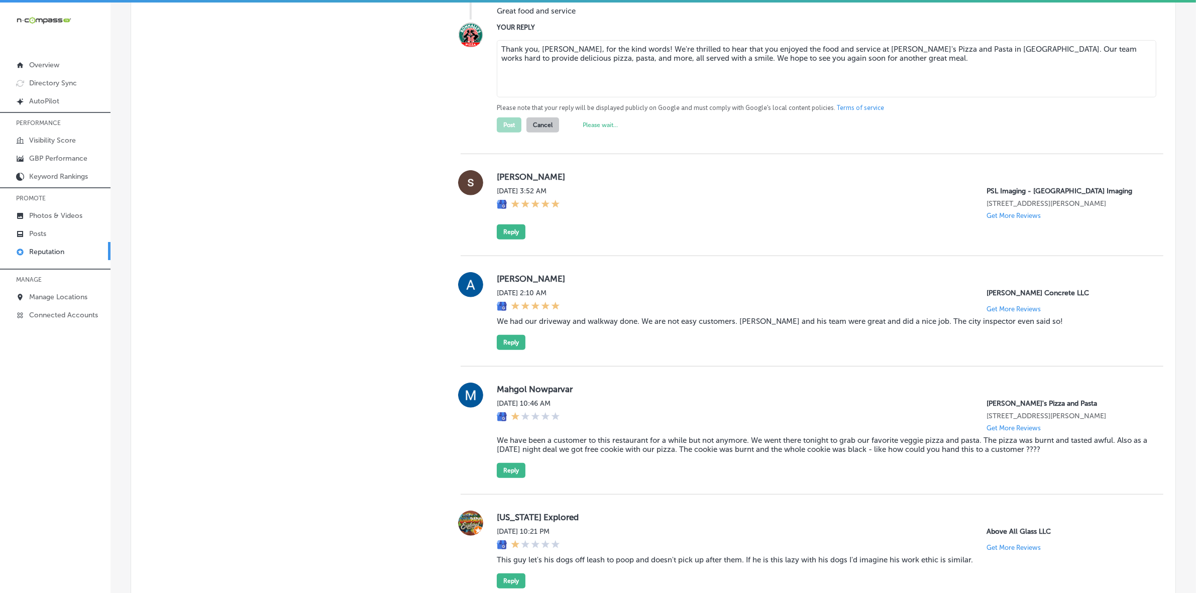
type textarea "x"
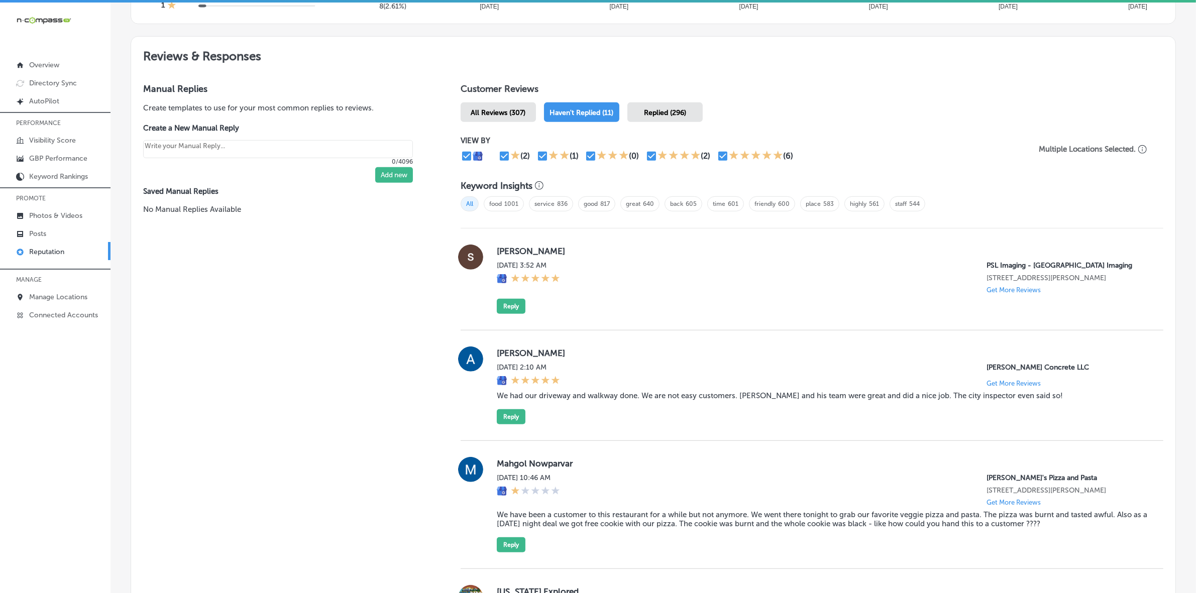
scroll to position [498, 0]
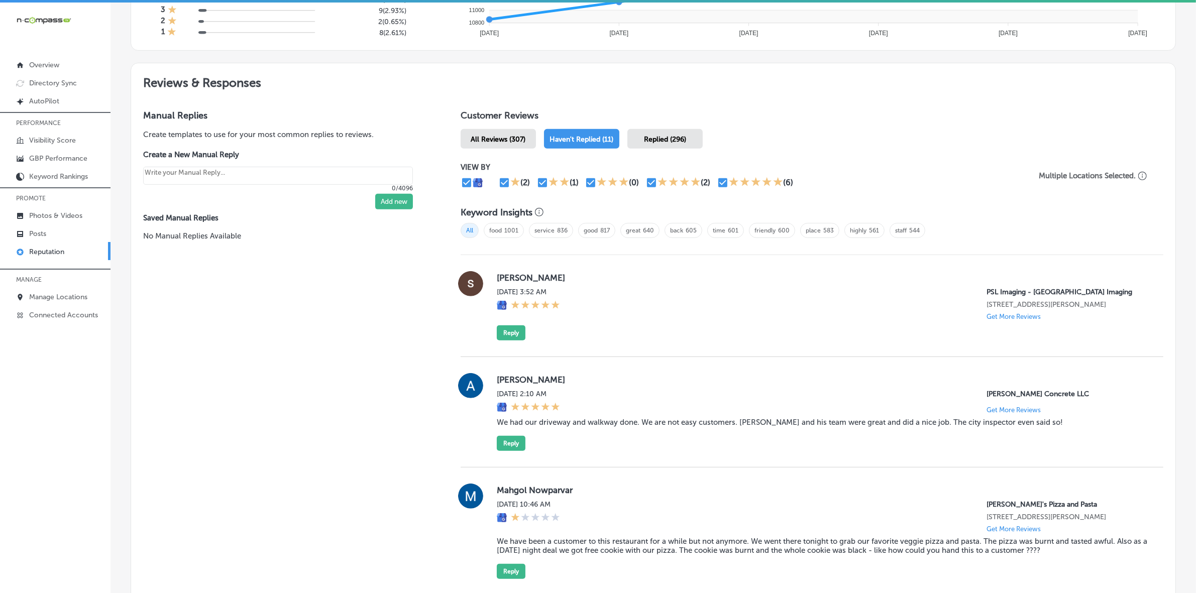
click at [501, 279] on label "[PERSON_NAME]" at bounding box center [822, 278] width 650 height 10
copy label "[PERSON_NAME]"
click at [505, 340] on button "Reply" at bounding box center [511, 332] width 29 height 15
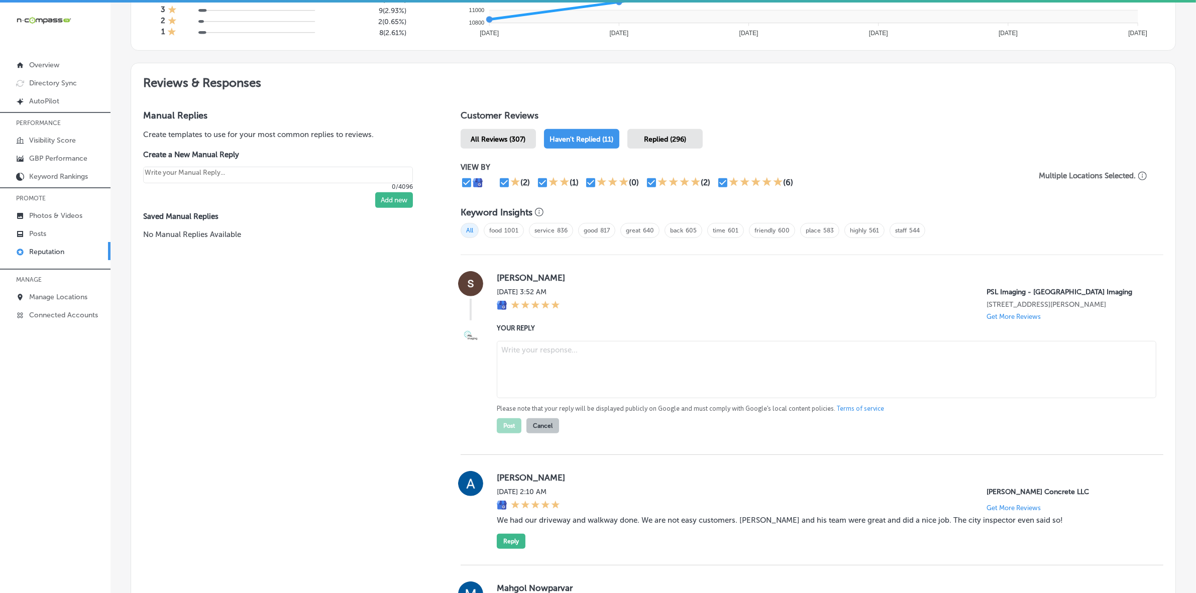
click at [604, 362] on textarea at bounding box center [826, 369] width 659 height 57
paste textarea "Thank you for the 5-star review, [PERSON_NAME]! We're so glad to hear you had a…"
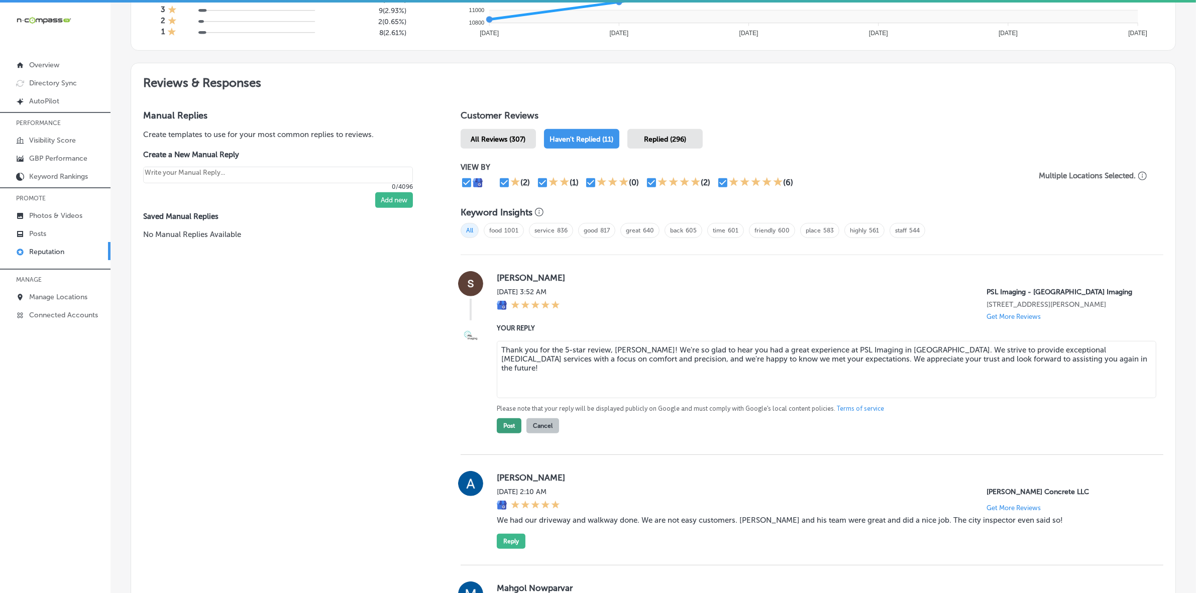
type textarea "Thank you for the 5-star review, [PERSON_NAME]! We're so glad to hear you had a…"
click at [510, 433] on button "Post" at bounding box center [509, 425] width 25 height 15
type textarea "x"
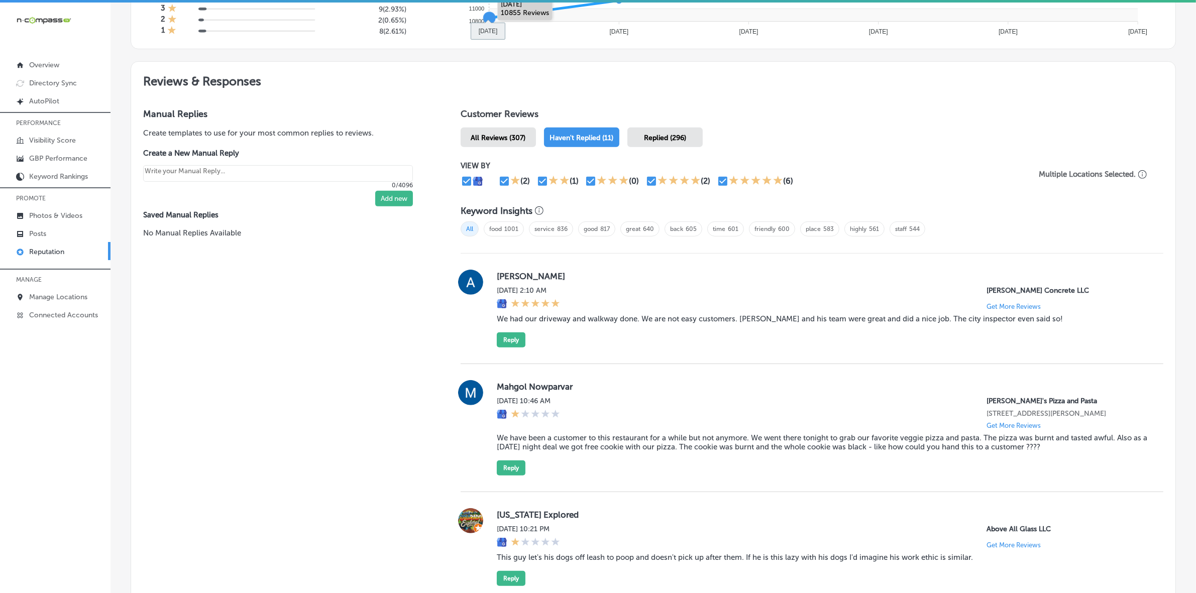
scroll to position [373, 0]
